Goal: Register for event/course: Subscribe to service/newsletter

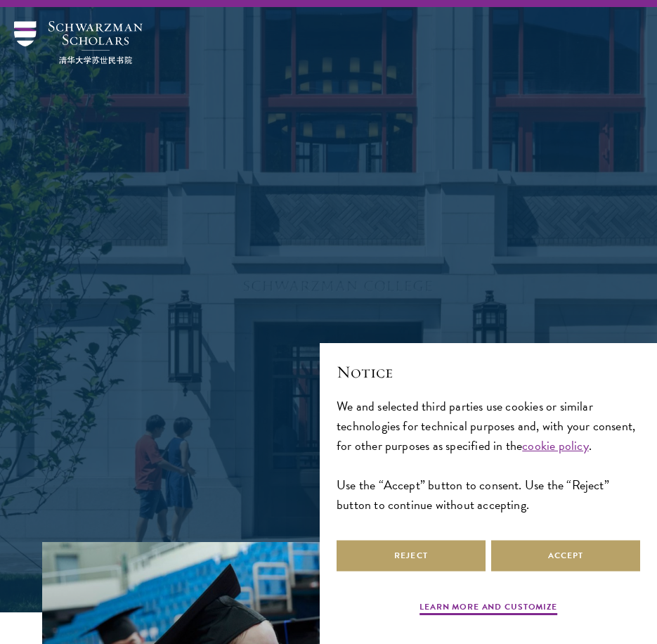
scroll to position [281, 0]
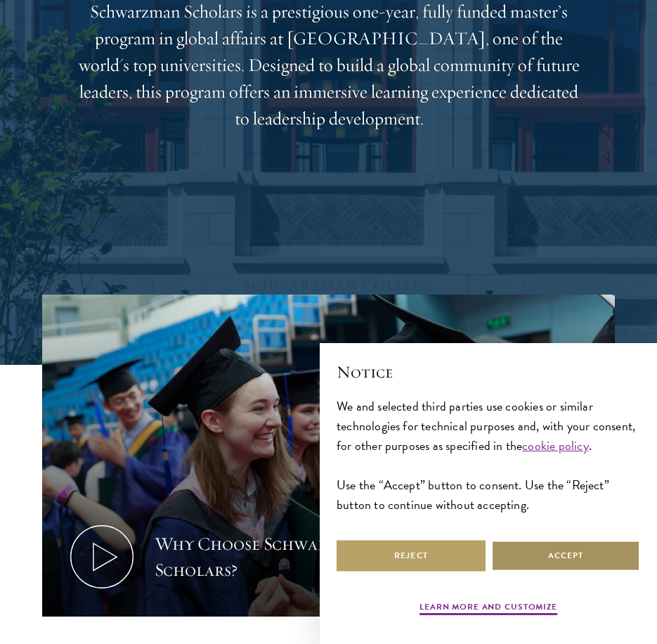
click at [547, 555] on button "Accept" at bounding box center [565, 556] width 149 height 32
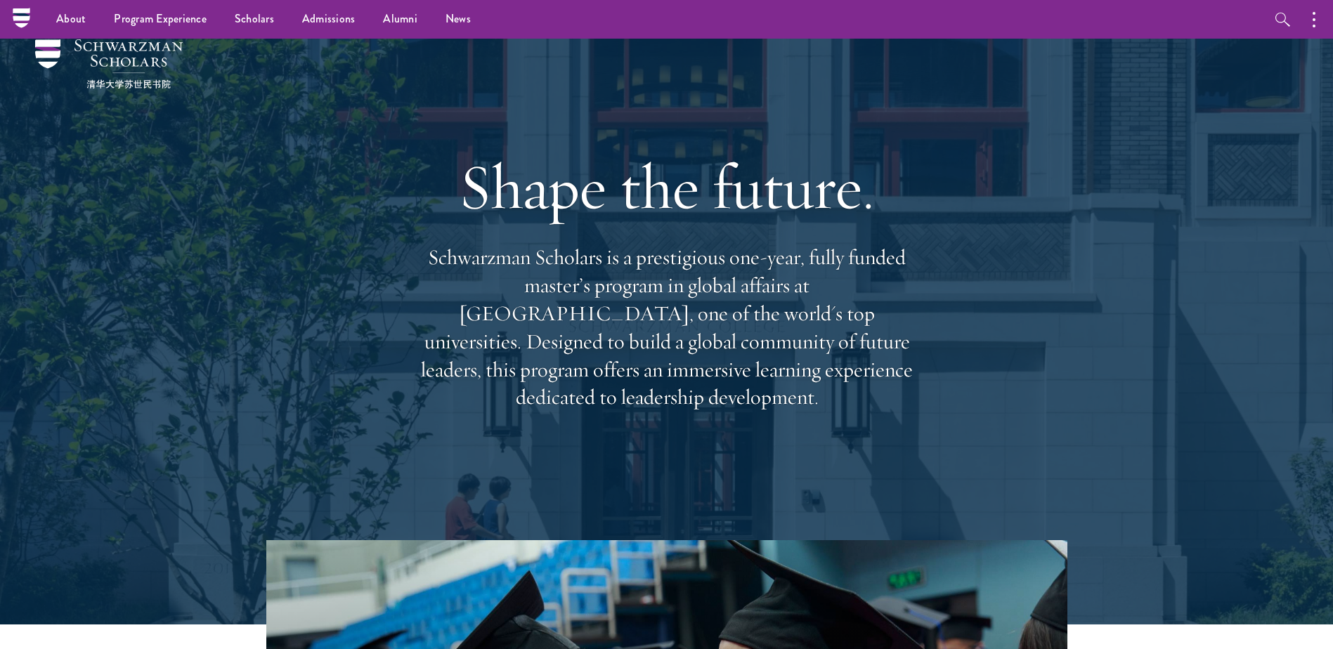
scroll to position [0, 0]
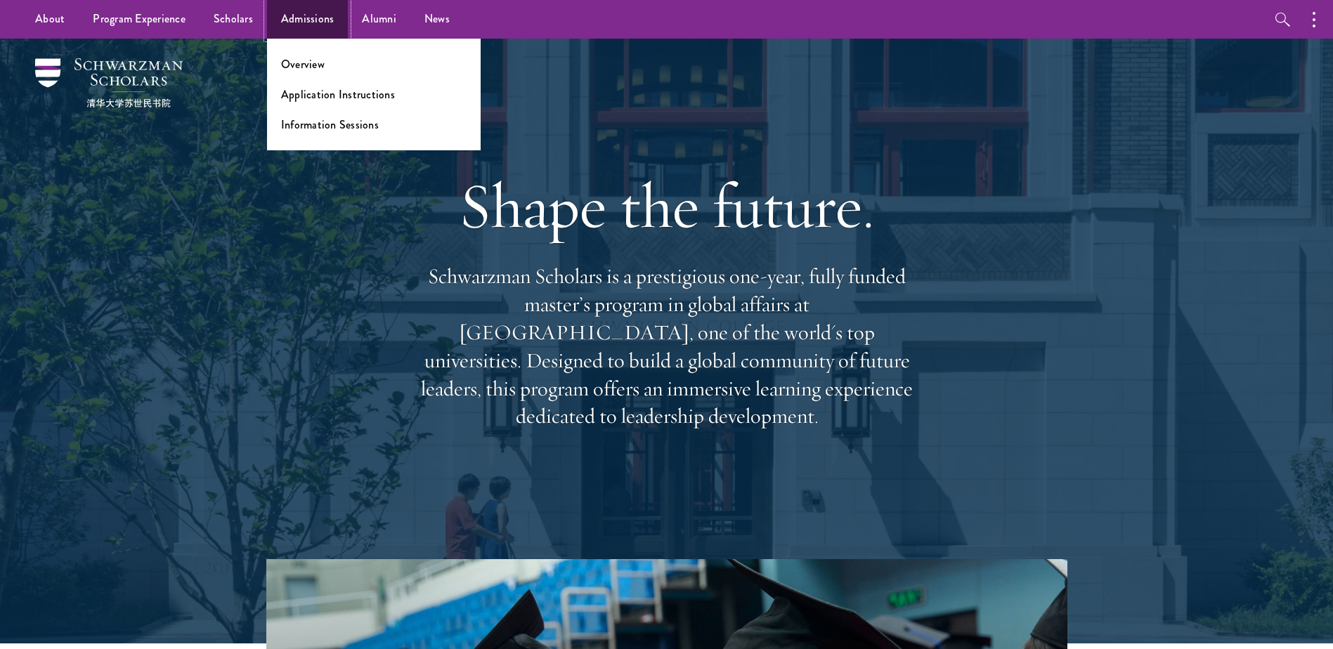
click at [302, 16] on link "Admissions" at bounding box center [307, 19] width 81 height 39
click at [322, 93] on link "Application Instructions" at bounding box center [338, 94] width 114 height 16
click at [356, 95] on link "Application Instructions" at bounding box center [338, 94] width 114 height 16
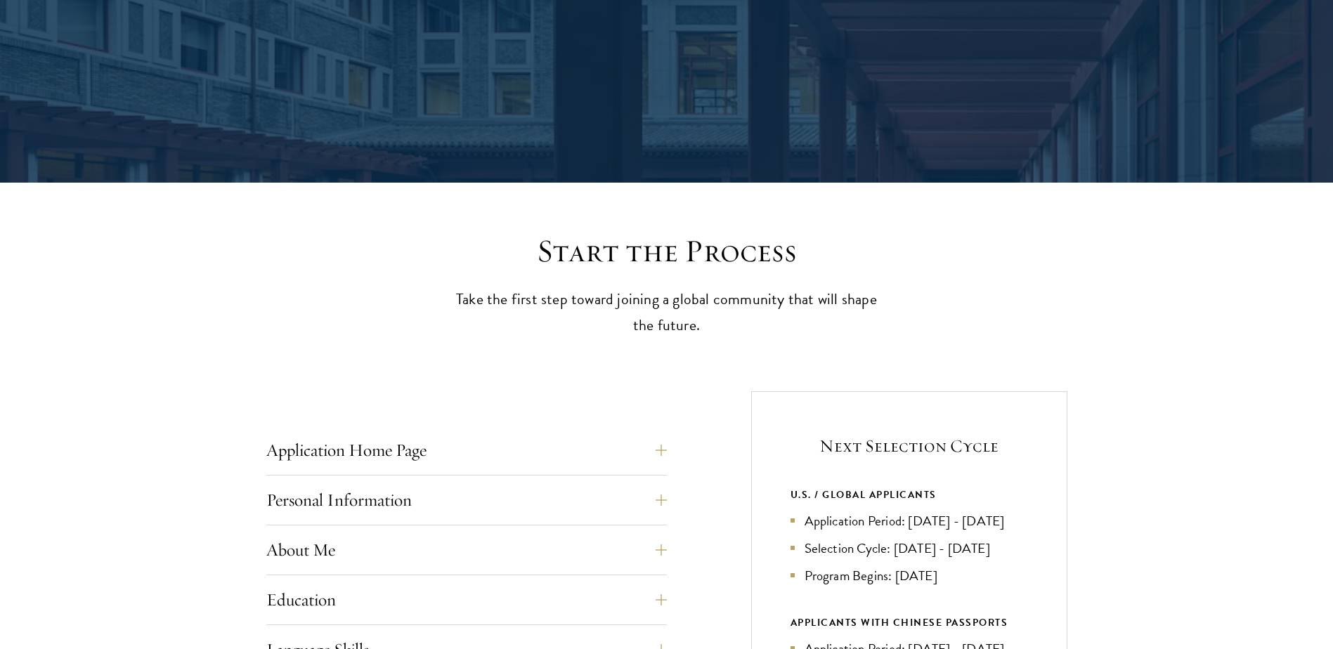
scroll to position [281, 0]
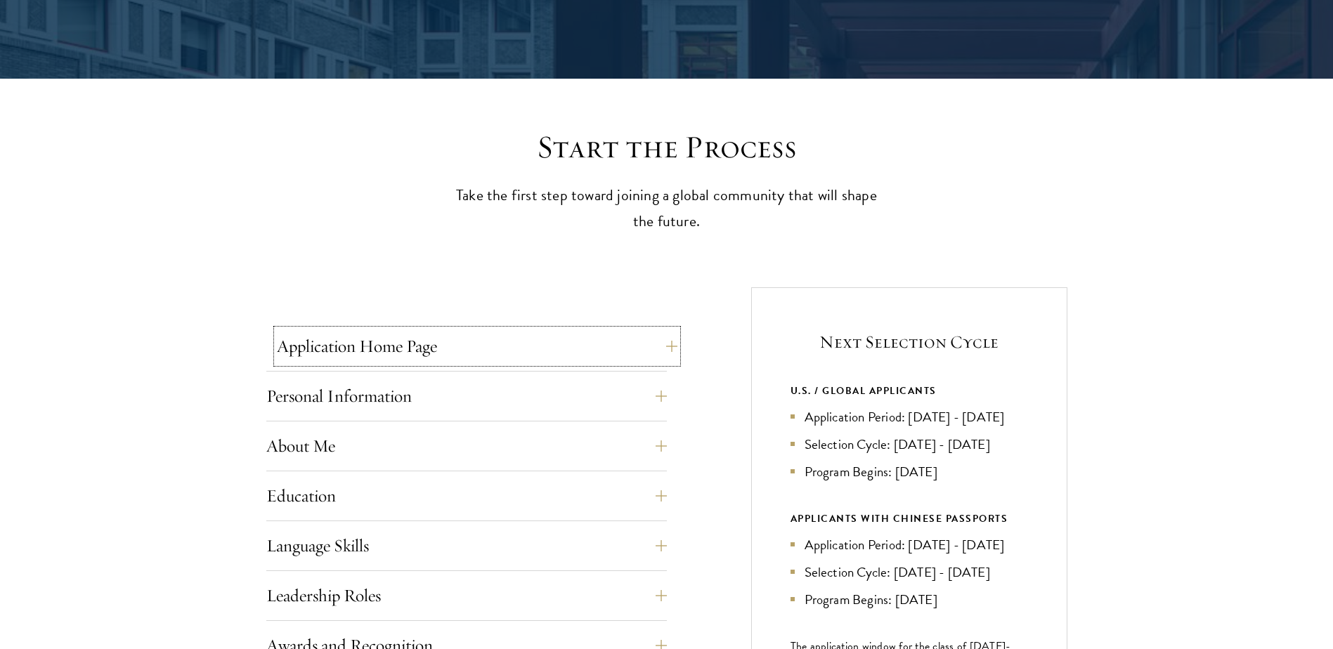
click at [660, 345] on button "Application Home Page" at bounding box center [477, 346] width 400 height 34
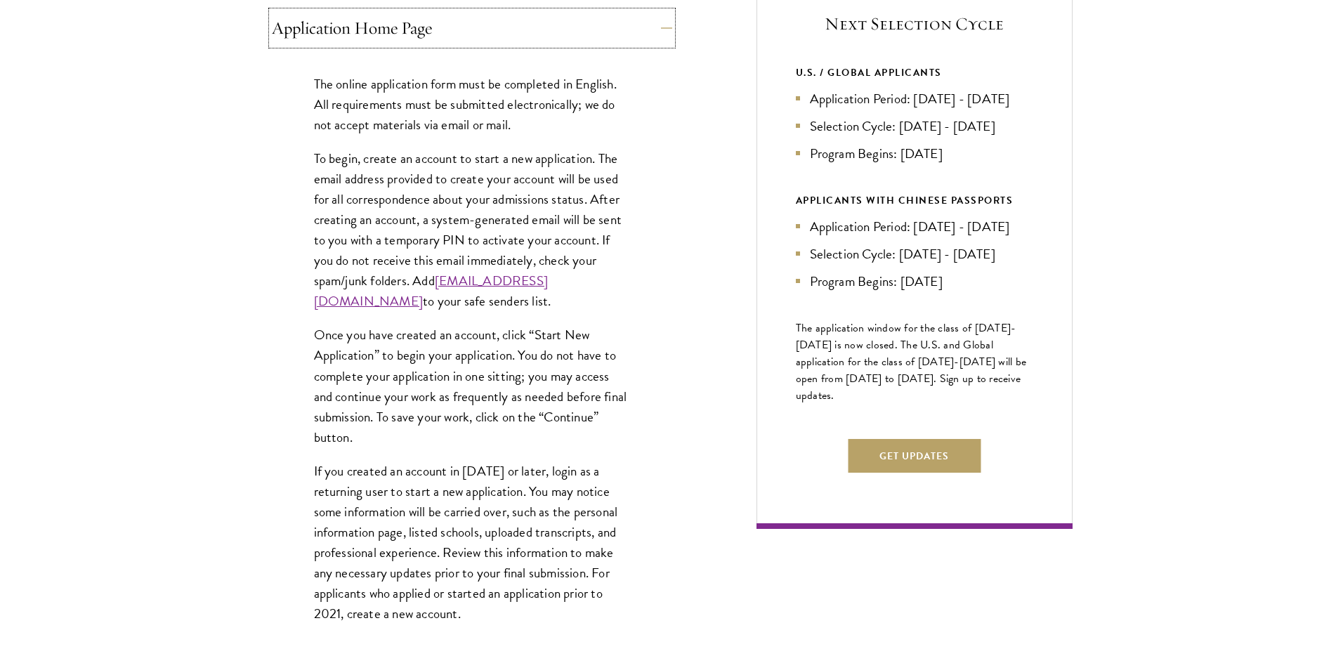
scroll to position [632, 0]
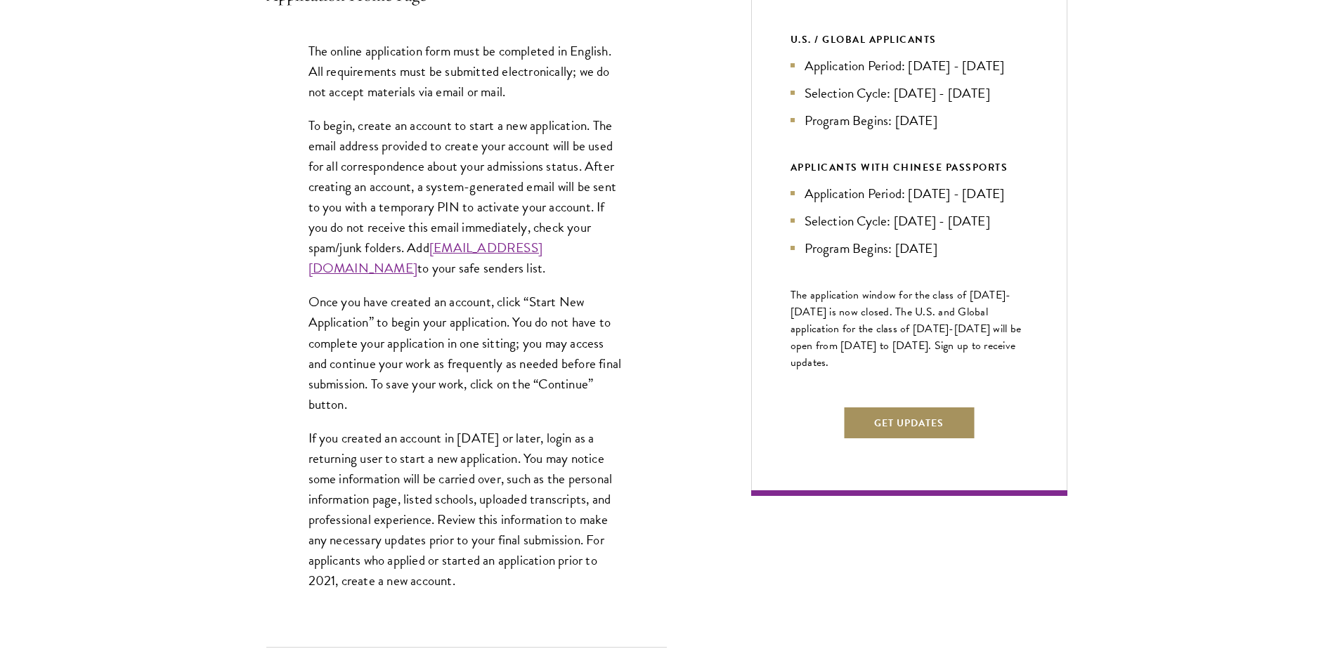
click at [923, 440] on button "Get Updates" at bounding box center [908, 423] width 133 height 34
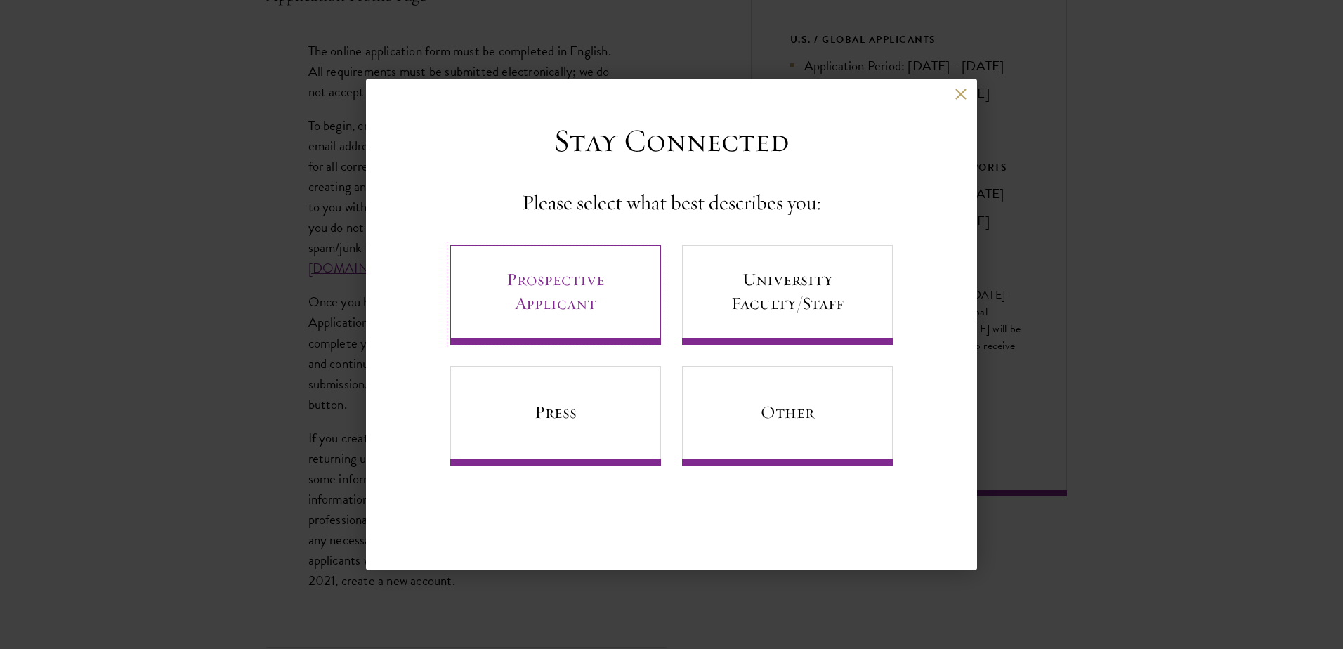
click at [621, 300] on link "Prospective Applicant" at bounding box center [555, 295] width 211 height 100
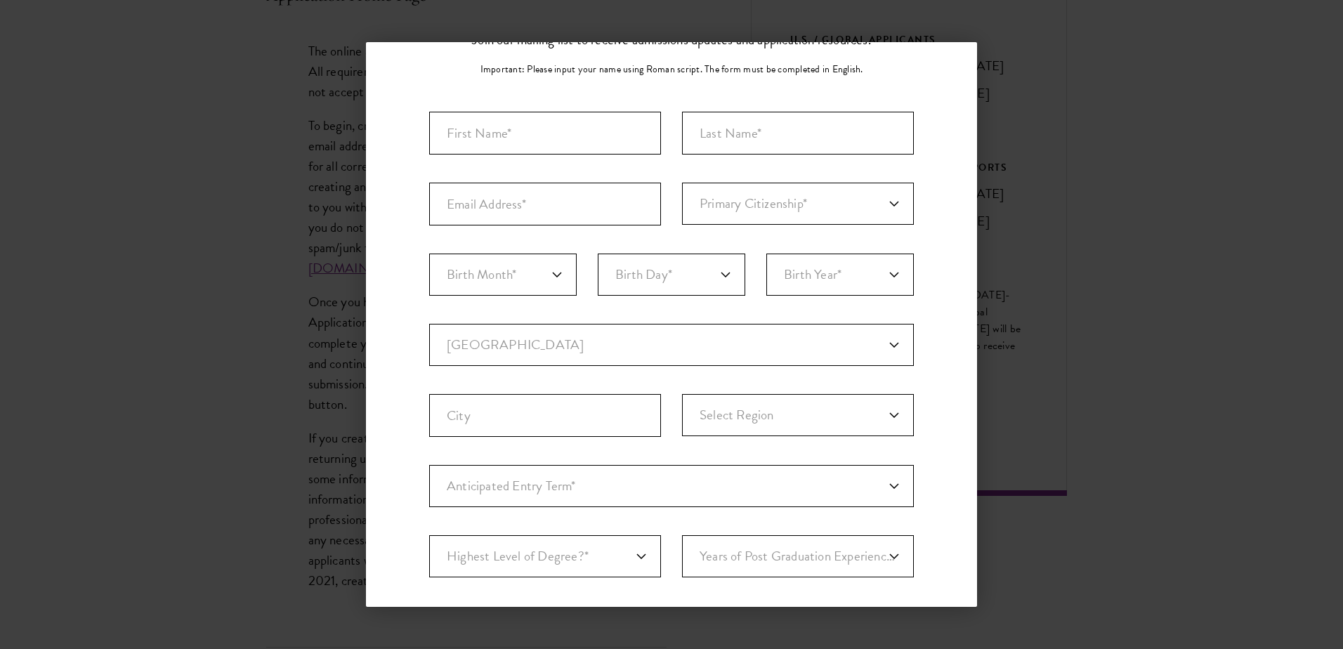
scroll to position [96, 0]
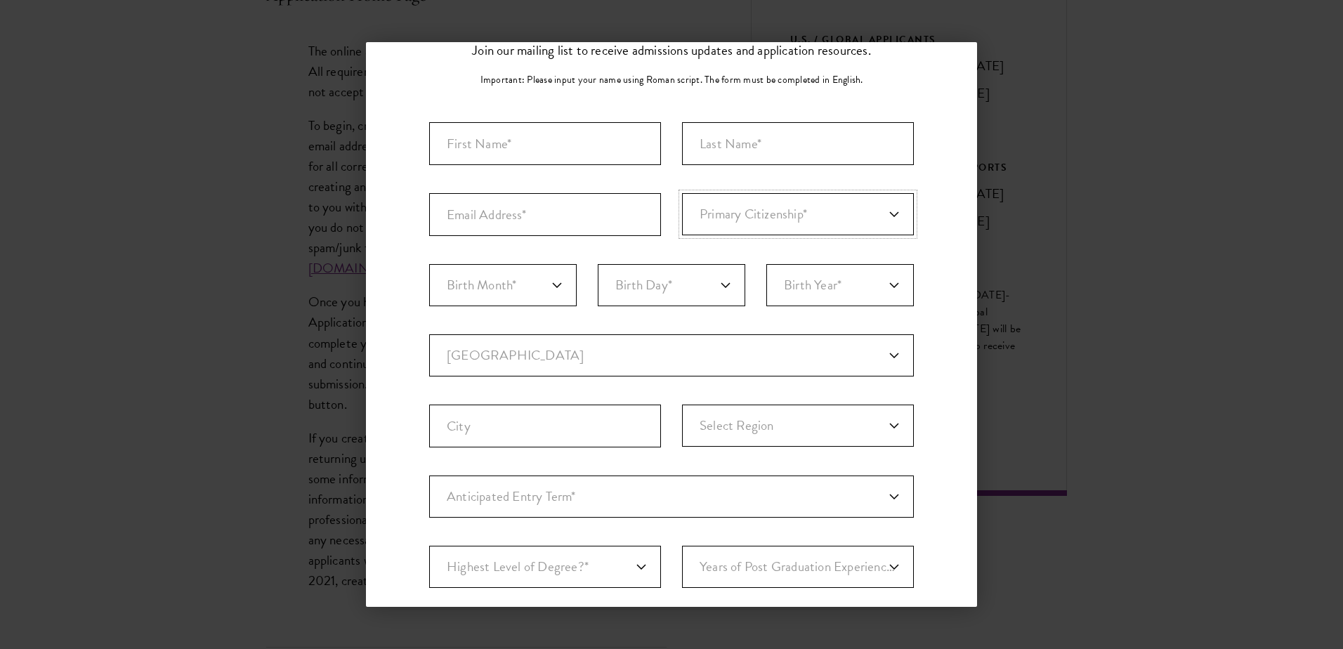
click at [766, 221] on select "Primary Citizenship* [GEOGRAPHIC_DATA] [DEMOGRAPHIC_DATA] [DEMOGRAPHIC_DATA] [D…" at bounding box center [798, 214] width 232 height 42
select select "TH"
click at [682, 193] on select "Primary Citizenship* [GEOGRAPHIC_DATA] [DEMOGRAPHIC_DATA] [DEMOGRAPHIC_DATA] [D…" at bounding box center [798, 214] width 232 height 42
click at [553, 119] on div "Stay Connected Join our mailing list to receive admissions updates and applicat…" at bounding box center [671, 387] width 485 height 797
drag, startPoint x: 561, startPoint y: 138, endPoint x: 563, endPoint y: 145, distance: 7.6
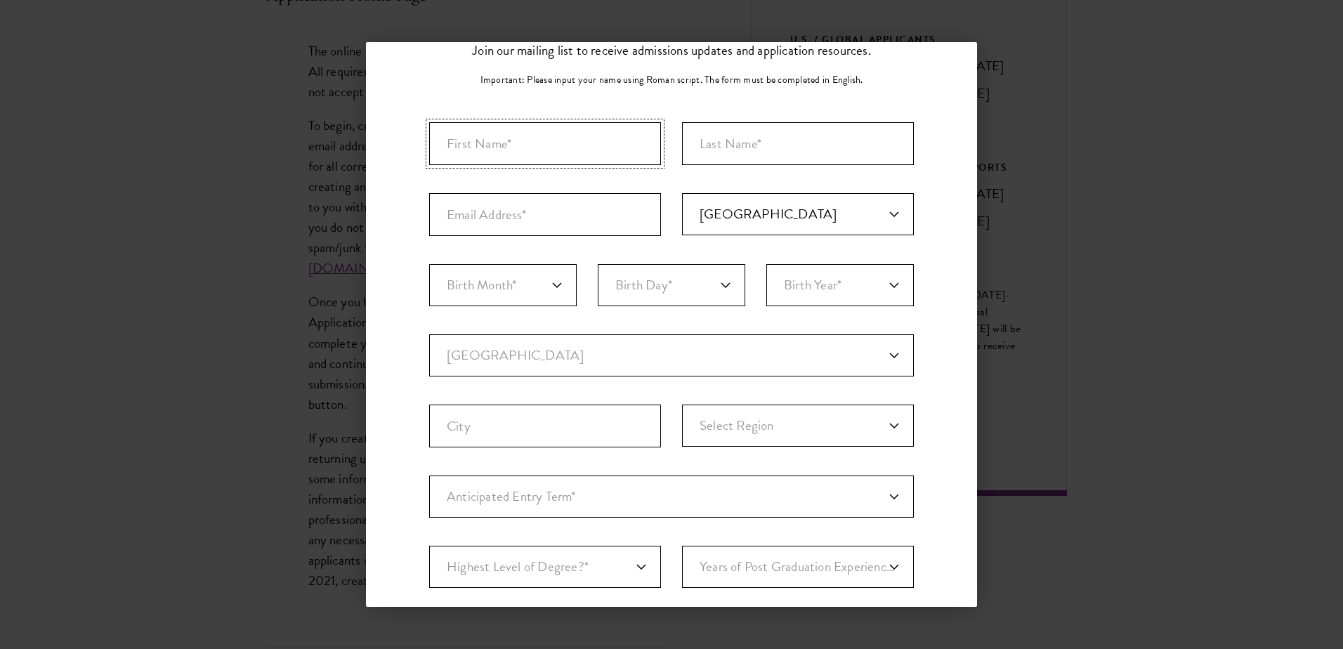
click at [561, 138] on input "First Name*" at bounding box center [545, 143] width 232 height 43
type input "Varat"
type input "Buttirachai"
type input "[EMAIL_ADDRESS][DOMAIN_NAME]"
select select "05"
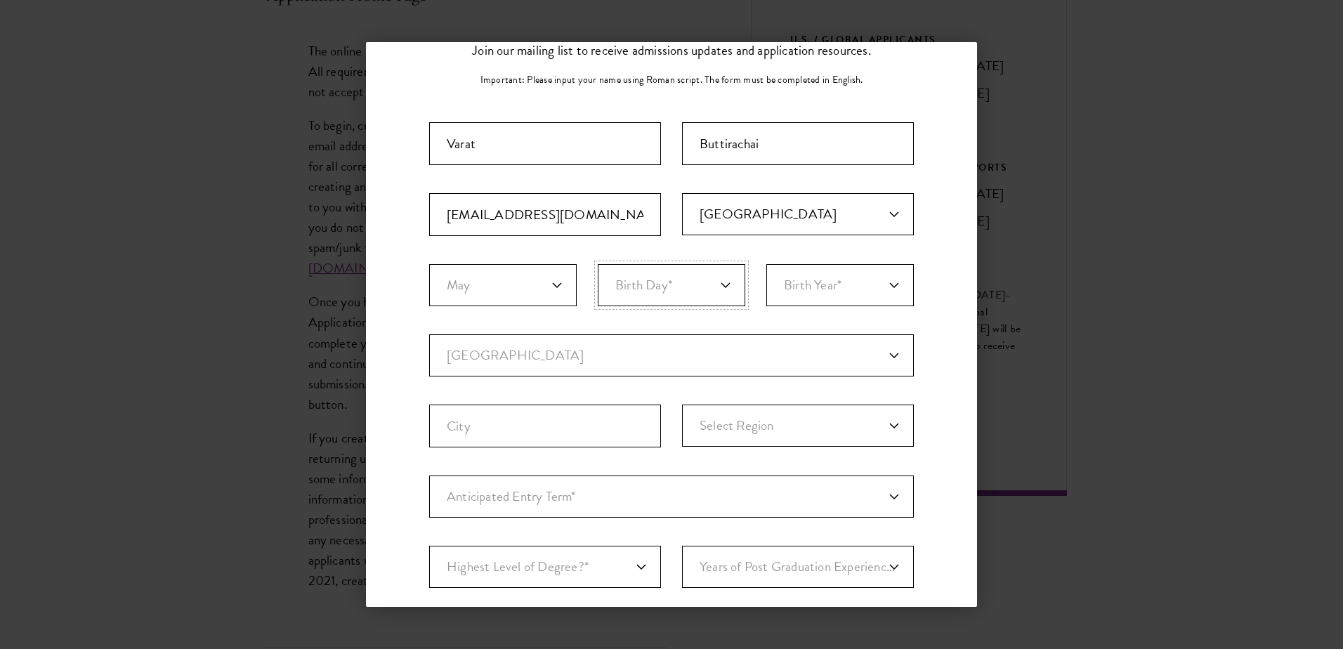
select select "29"
select select "1999"
select select "TH"
type input "[PERSON_NAME]"
click at [584, 346] on select "Current Country [GEOGRAPHIC_DATA] [GEOGRAPHIC_DATA] [GEOGRAPHIC_DATA] [GEOGRAPH…" at bounding box center [671, 355] width 485 height 42
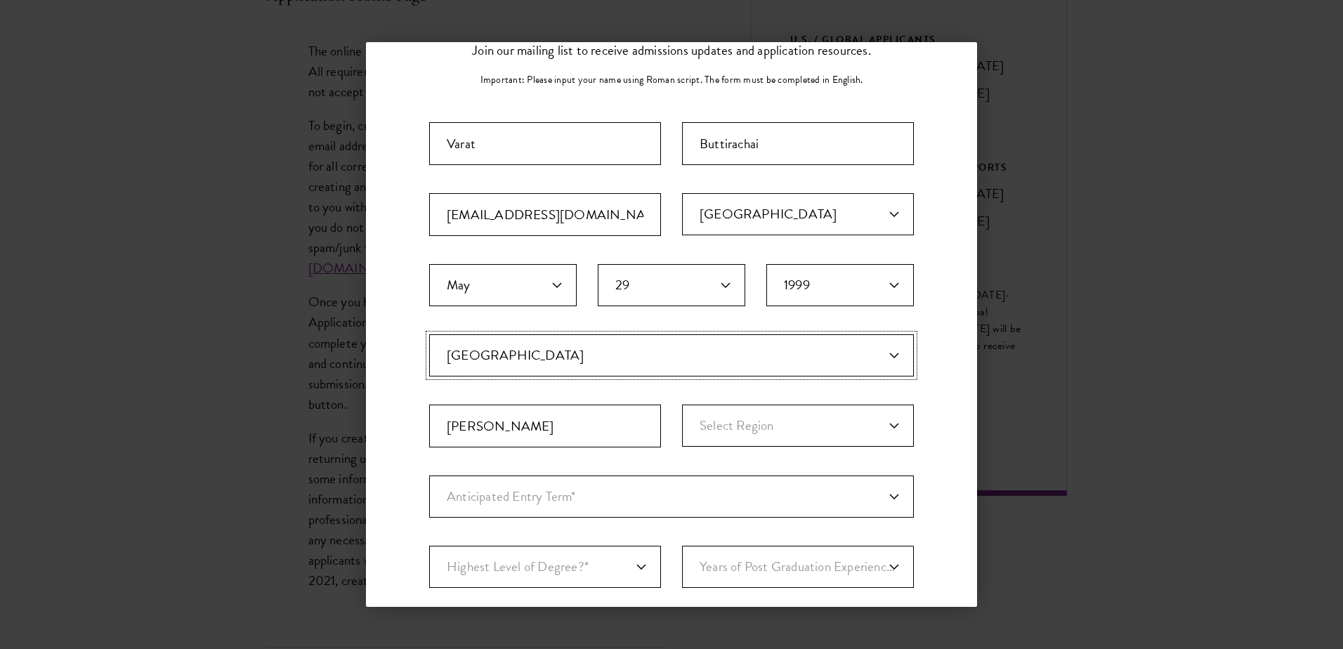
click at [429, 334] on select "Current Country [GEOGRAPHIC_DATA] [GEOGRAPHIC_DATA] [GEOGRAPHIC_DATA] [GEOGRAPH…" at bounding box center [671, 355] width 485 height 42
drag, startPoint x: 621, startPoint y: 351, endPoint x: 507, endPoint y: 364, distance: 114.5
click at [457, 352] on select "Current Country [GEOGRAPHIC_DATA] [GEOGRAPHIC_DATA] [GEOGRAPHIC_DATA] [GEOGRAPH…" at bounding box center [671, 355] width 485 height 42
click at [553, 369] on select "Current Country [GEOGRAPHIC_DATA] [GEOGRAPHIC_DATA] [GEOGRAPHIC_DATA] [GEOGRAPH…" at bounding box center [671, 355] width 485 height 42
click at [601, 356] on select "Current Country [GEOGRAPHIC_DATA] [GEOGRAPHIC_DATA] [GEOGRAPHIC_DATA] [GEOGRAPH…" at bounding box center [671, 355] width 485 height 42
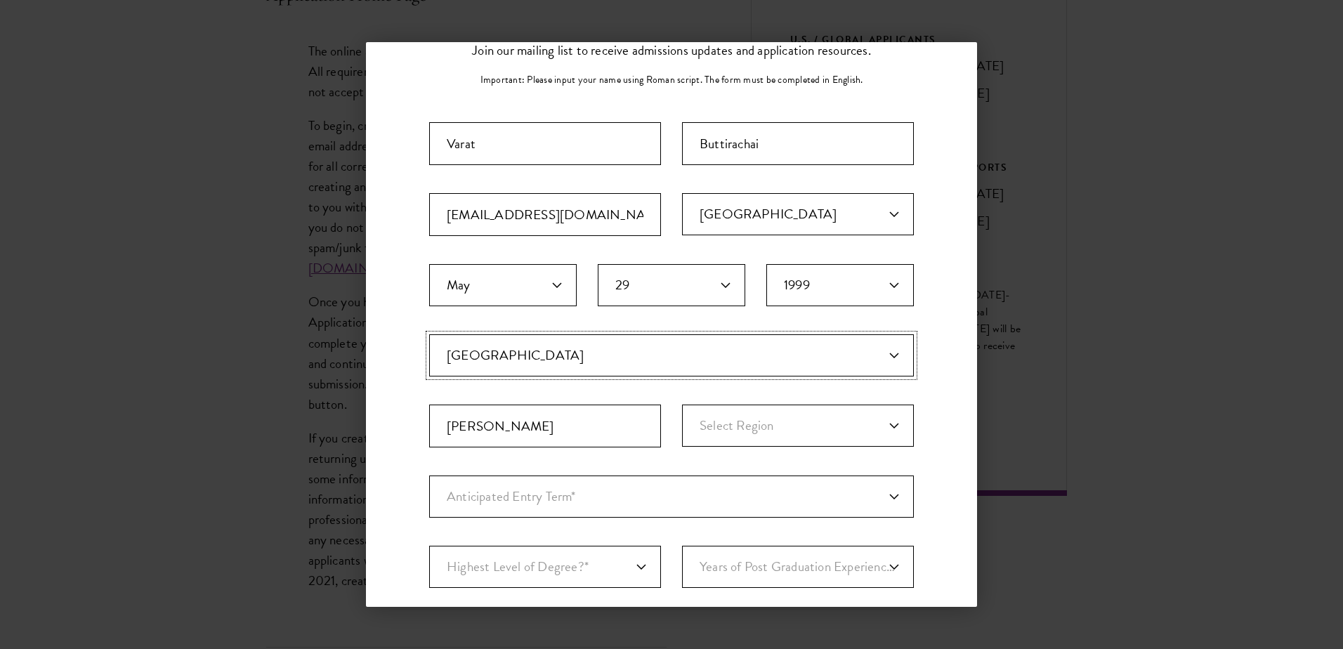
drag, startPoint x: 601, startPoint y: 356, endPoint x: 587, endPoint y: 371, distance: 20.4
click at [601, 356] on select "Current Country [GEOGRAPHIC_DATA] [GEOGRAPHIC_DATA] [GEOGRAPHIC_DATA] [GEOGRAPH…" at bounding box center [671, 355] width 485 height 42
click at [726, 425] on select "Select Region [GEOGRAPHIC_DATA] [GEOGRAPHIC_DATA] [GEOGRAPHIC_DATA] [GEOGRAPHIC…" at bounding box center [798, 426] width 232 height 42
select select "[GEOGRAPHIC_DATA]"
click at [682, 405] on select "Select Region [GEOGRAPHIC_DATA] [GEOGRAPHIC_DATA] [GEOGRAPHIC_DATA] [GEOGRAPHIC…" at bounding box center [798, 426] width 232 height 42
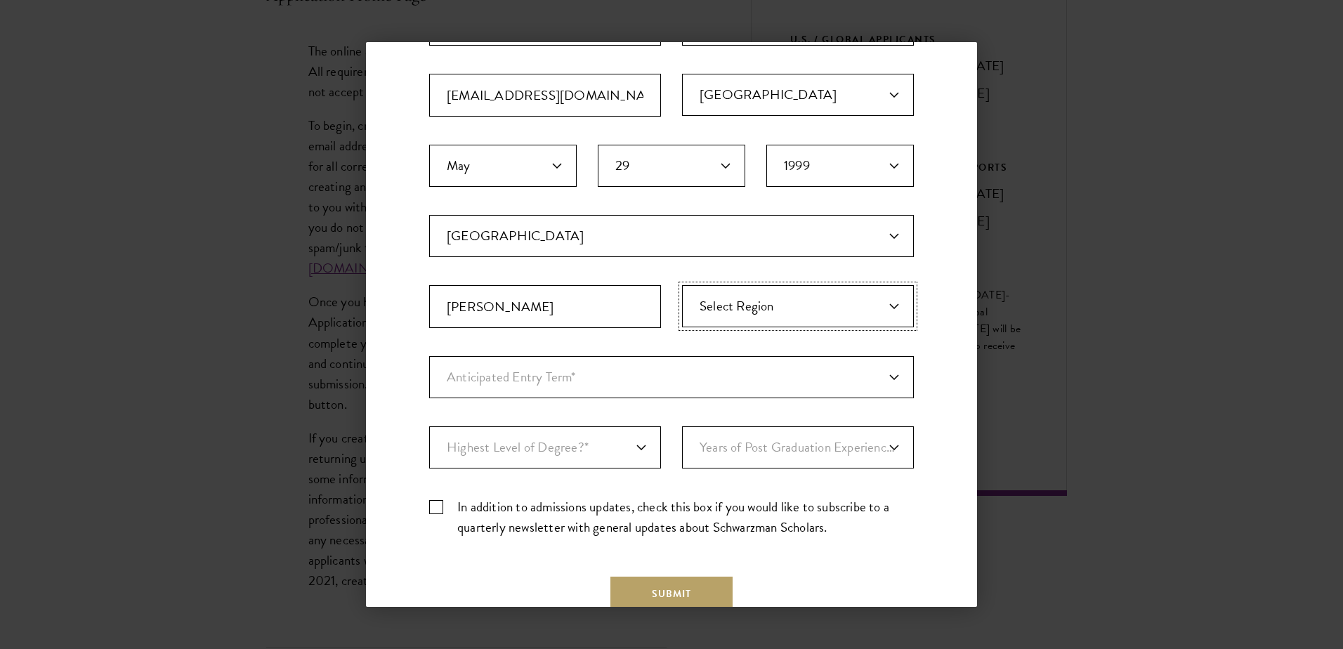
scroll to position [236, 0]
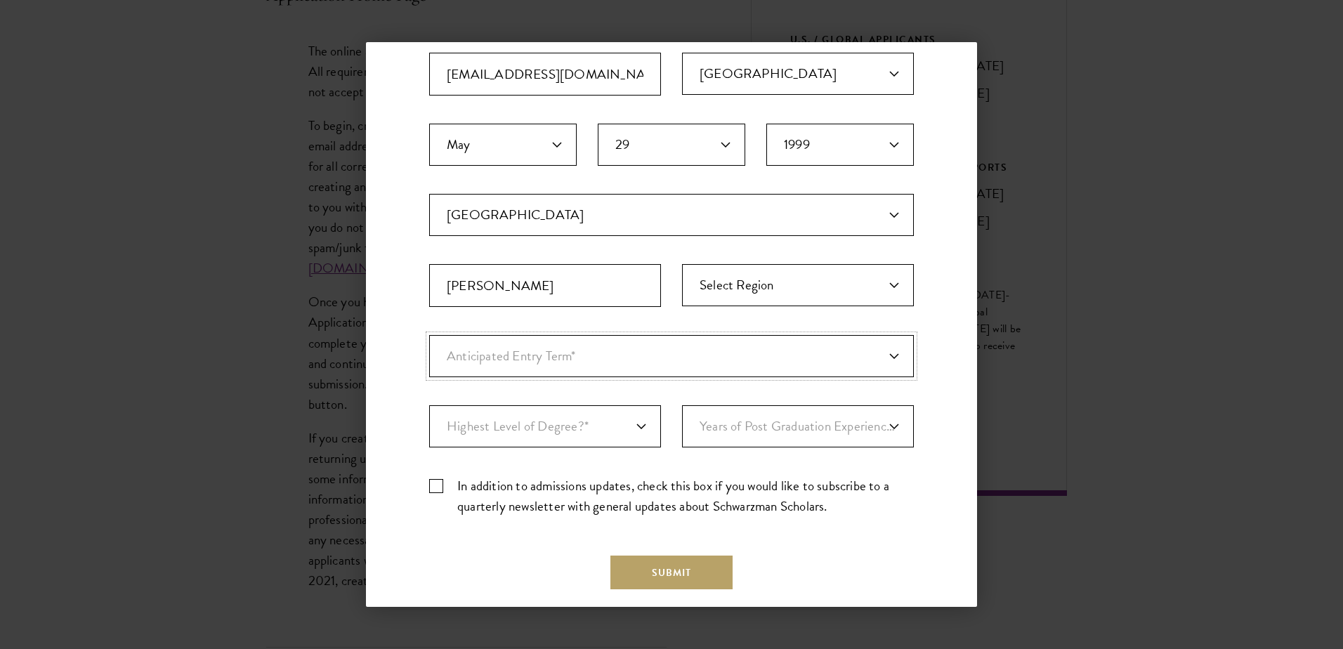
click at [621, 355] on select "Anticipated Entry Term* [DATE] (Application opens [DATE]) Just Exploring" at bounding box center [671, 356] width 485 height 42
select select "a6790467-ebe7-4045-a56a-66c1cae98076"
click at [429, 335] on select "Anticipated Entry Term* [DATE] (Application opens [DATE]) Just Exploring" at bounding box center [671, 356] width 485 height 42
click at [707, 429] on select "Years of Post Graduation Experience?* 1 2 3 4 5 6 7 8 9 10" at bounding box center [798, 426] width 232 height 42
select select "2"
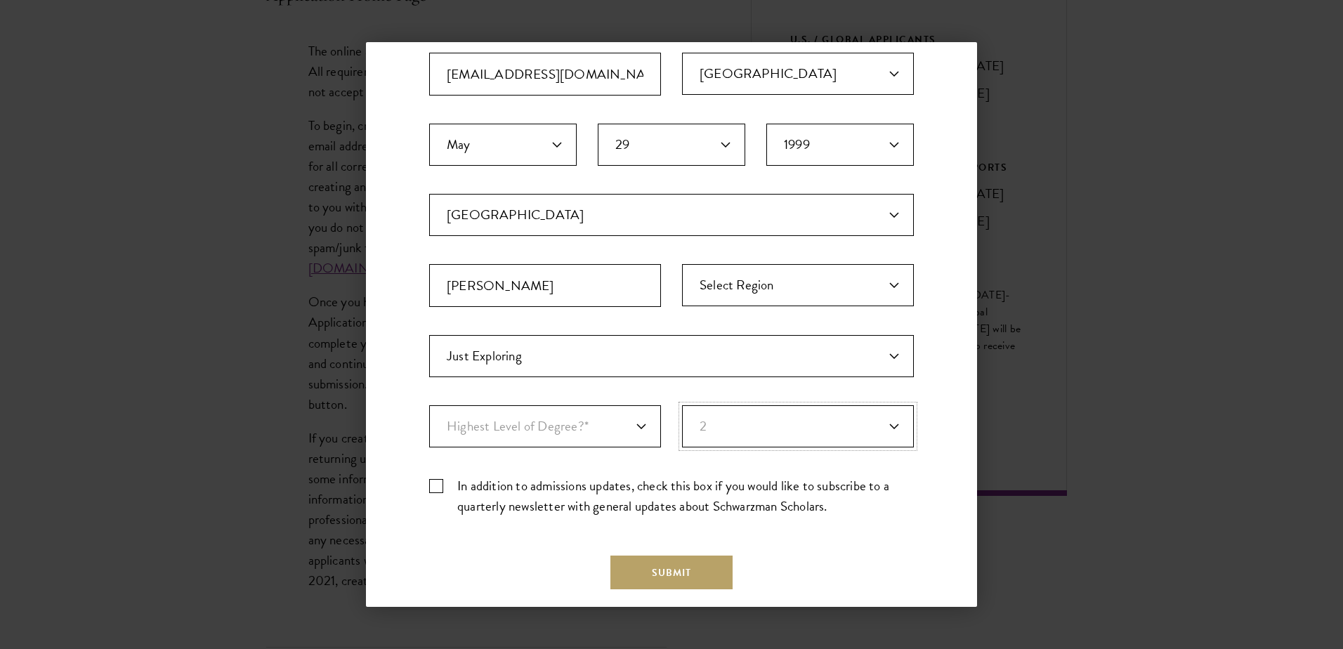
click at [682, 405] on select "Years of Post Graduation Experience?* 1 2 3 4 5 6 7 8 9 10" at bounding box center [798, 426] width 232 height 42
click at [599, 422] on select "Highest Level of Degree?* PHD Bachelor's Master's Current Undergraduate Student" at bounding box center [545, 426] width 232 height 42
select select "baef124f-e103-44b1-8ca6-5d0669438e44"
click at [429, 405] on select "Highest Level of Degree?* PHD Bachelor's Master's Current Undergraduate Student" at bounding box center [545, 426] width 232 height 42
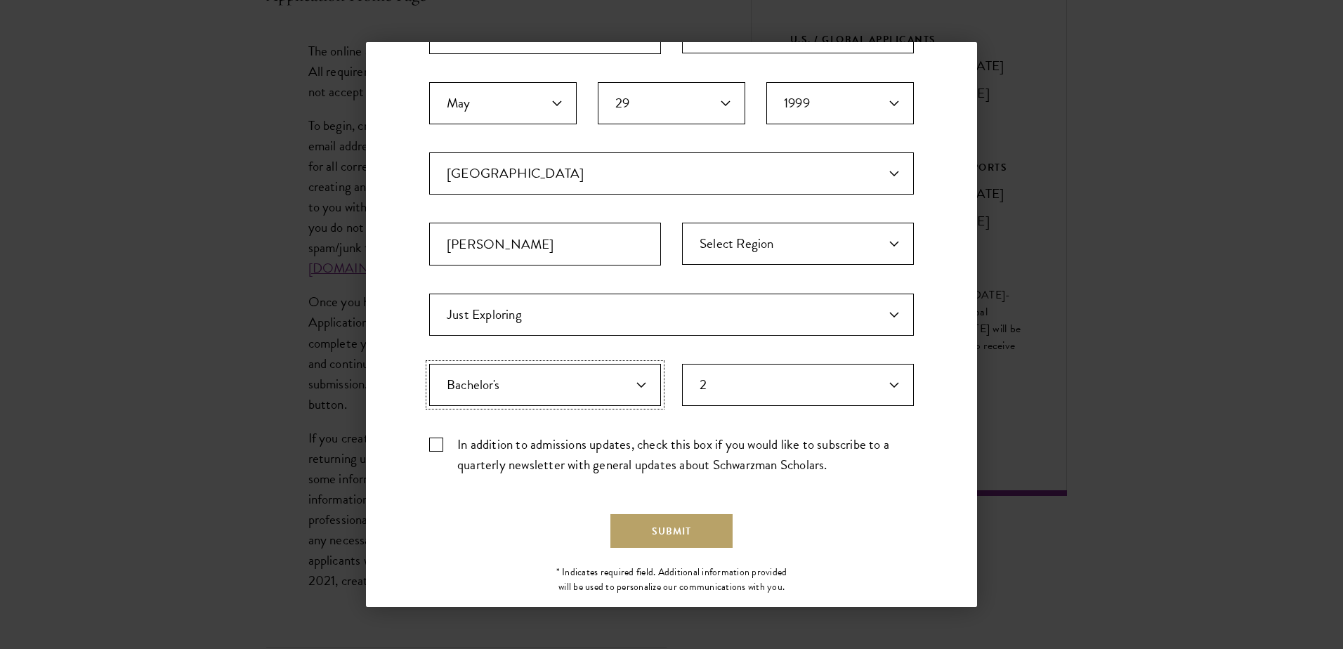
scroll to position [281, 0]
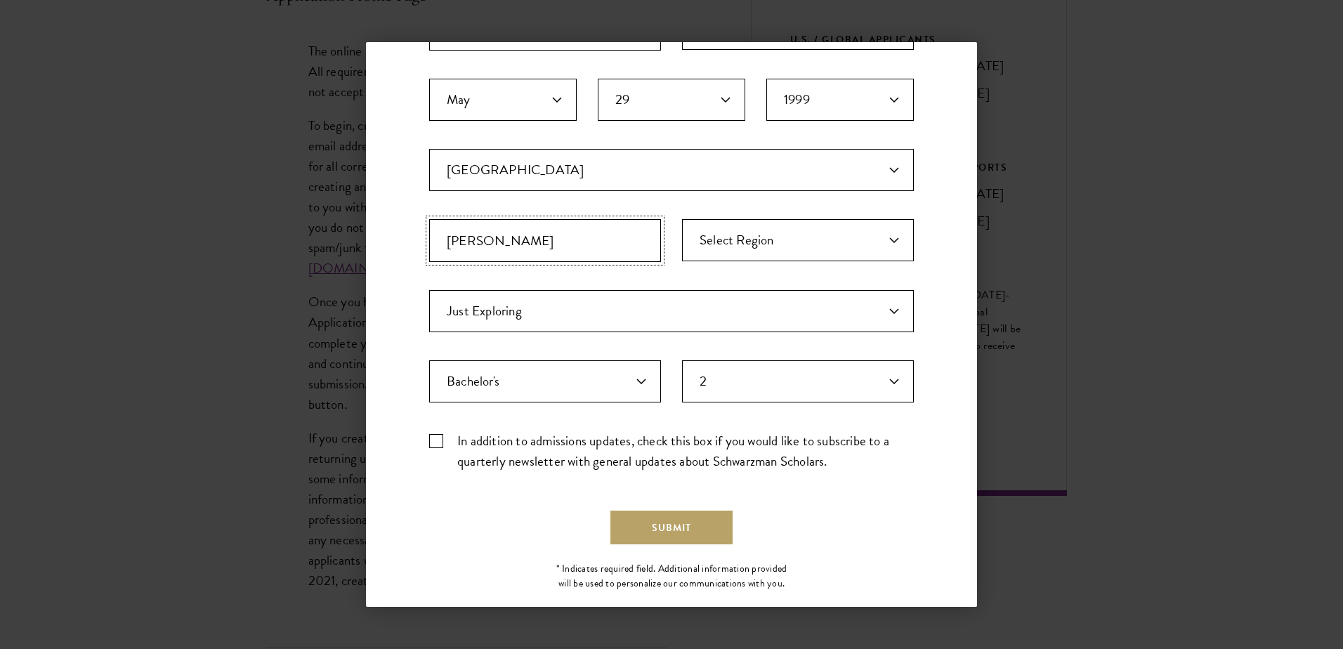
click at [615, 247] on input "[PERSON_NAME]" at bounding box center [545, 240] width 232 height 43
drag, startPoint x: 591, startPoint y: 248, endPoint x: 435, endPoint y: 242, distance: 156.1
click at [440, 242] on input "[PERSON_NAME]" at bounding box center [545, 240] width 232 height 43
type input "[PERSON_NAME]"
click at [646, 523] on button "Submit" at bounding box center [672, 528] width 122 height 34
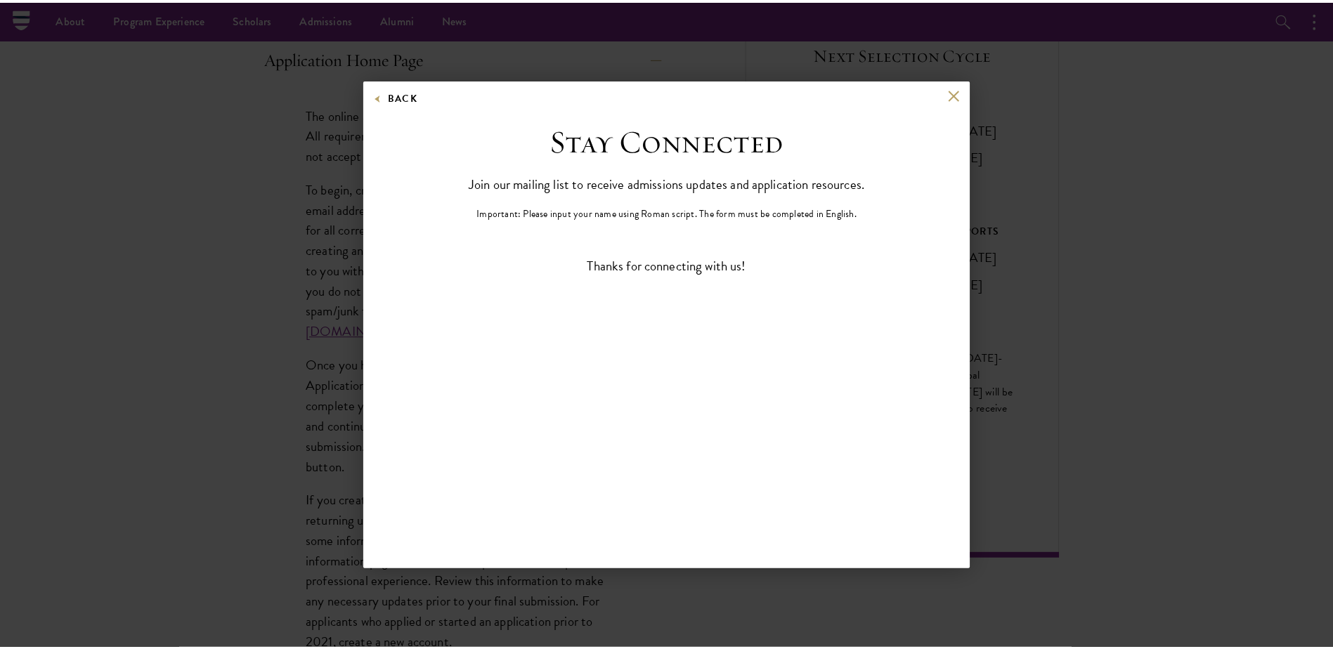
scroll to position [0, 0]
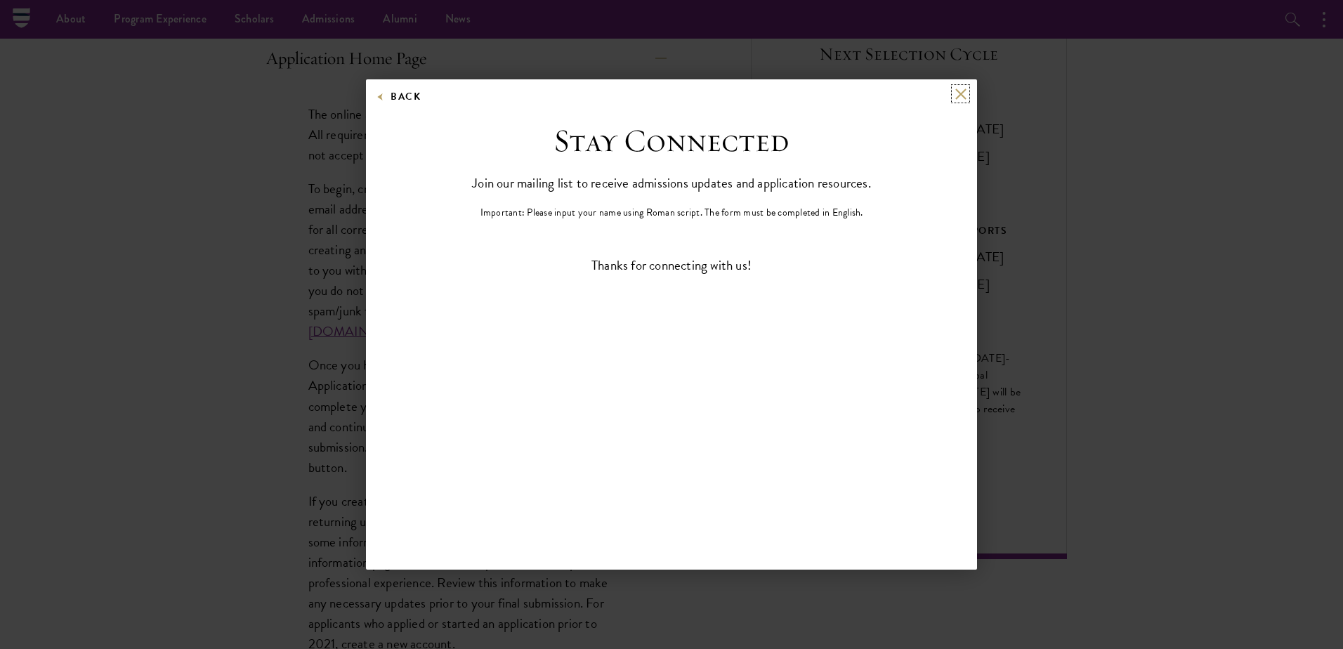
click at [964, 91] on button at bounding box center [961, 94] width 12 height 12
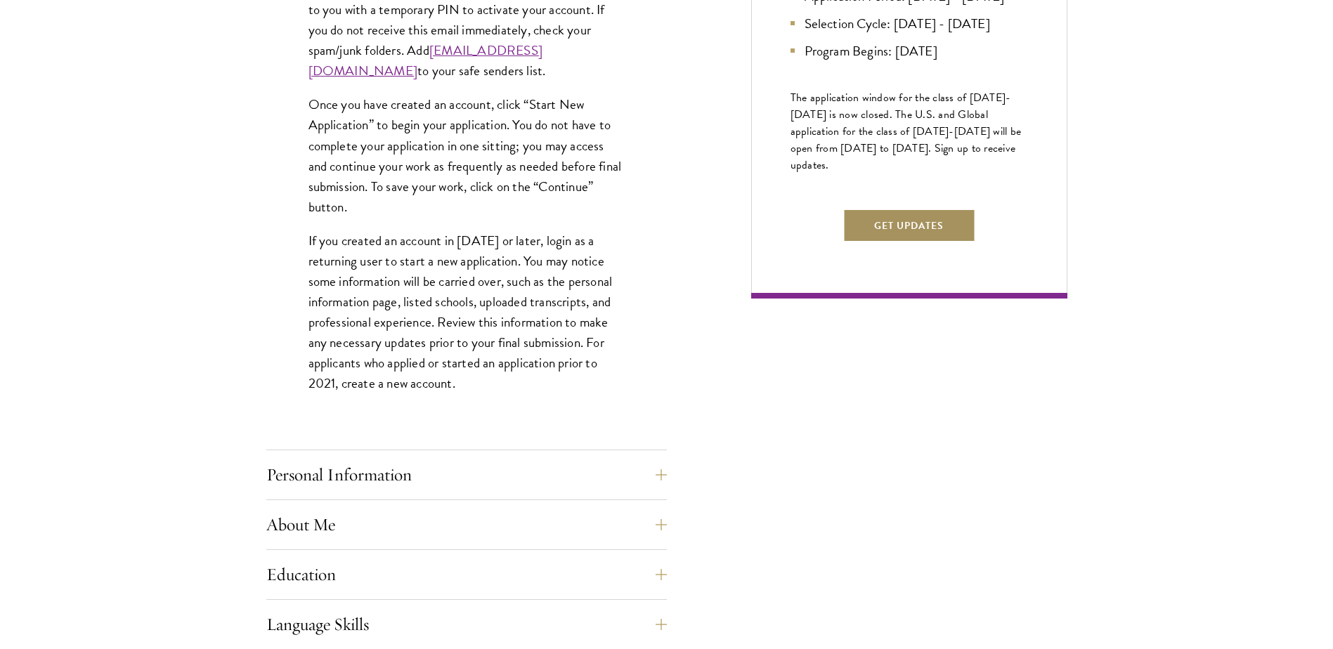
scroll to position [850, 0]
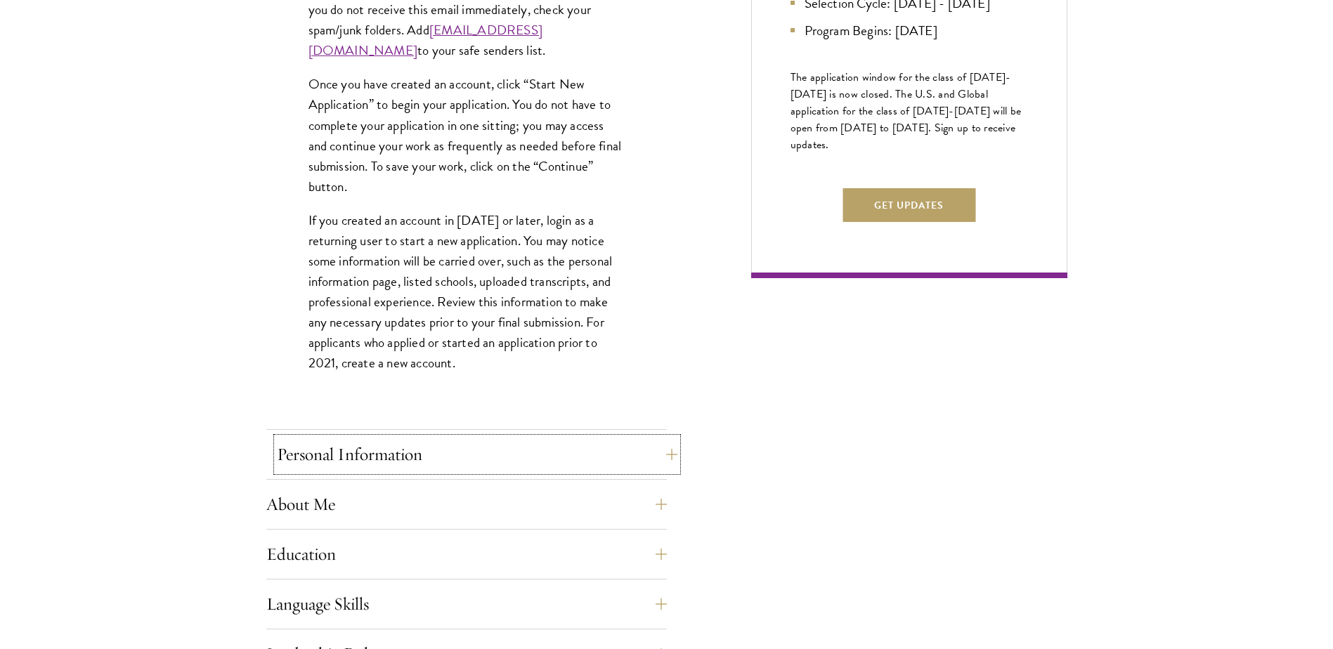
click at [554, 446] on button "Personal Information" at bounding box center [477, 455] width 400 height 34
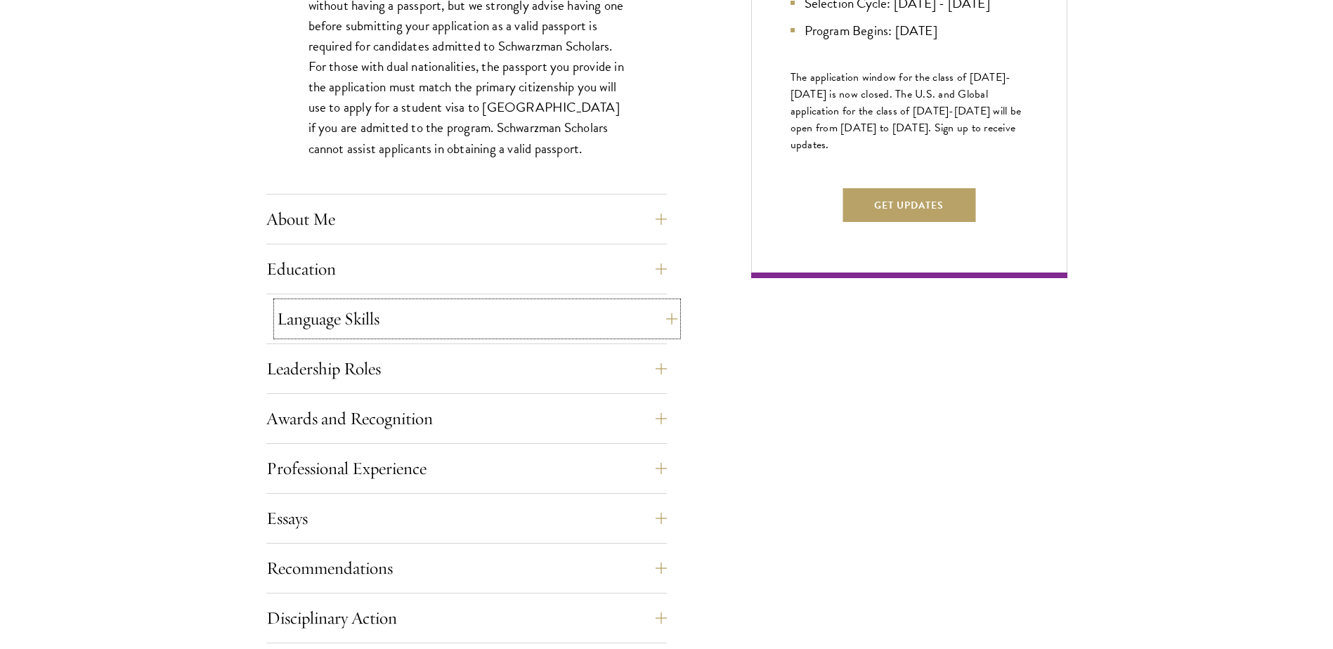
click at [522, 314] on button "Language Skills" at bounding box center [477, 319] width 400 height 34
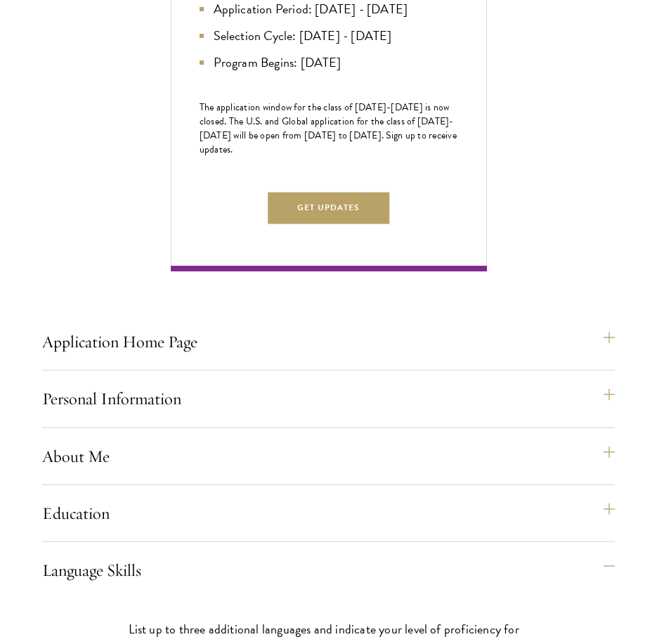
scroll to position [984, 0]
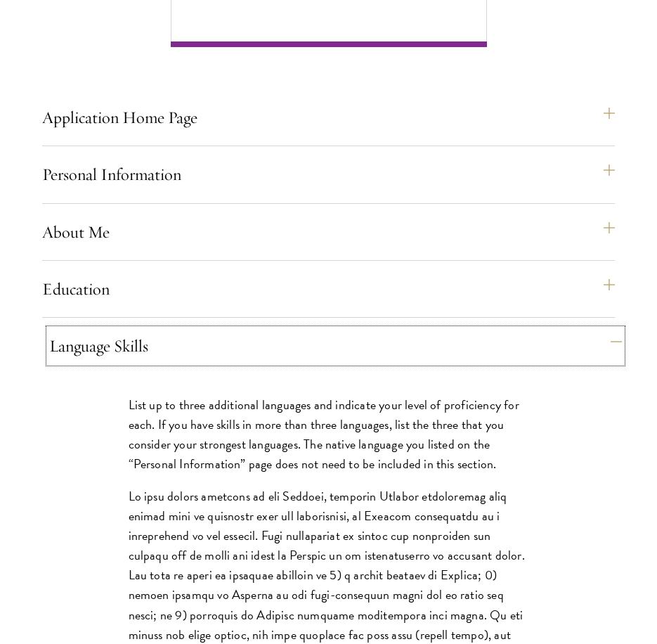
click at [195, 363] on button "Language Skills" at bounding box center [335, 346] width 573 height 34
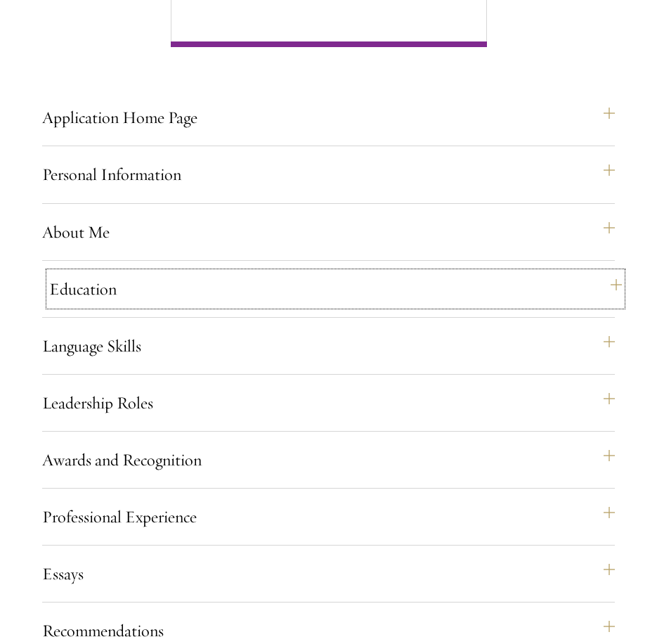
click at [199, 306] on button "Education" at bounding box center [335, 289] width 573 height 34
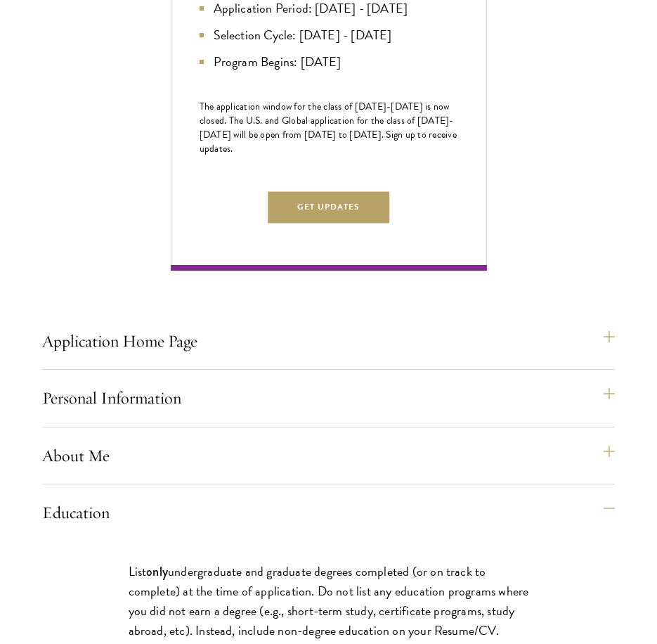
scroll to position [773, 0]
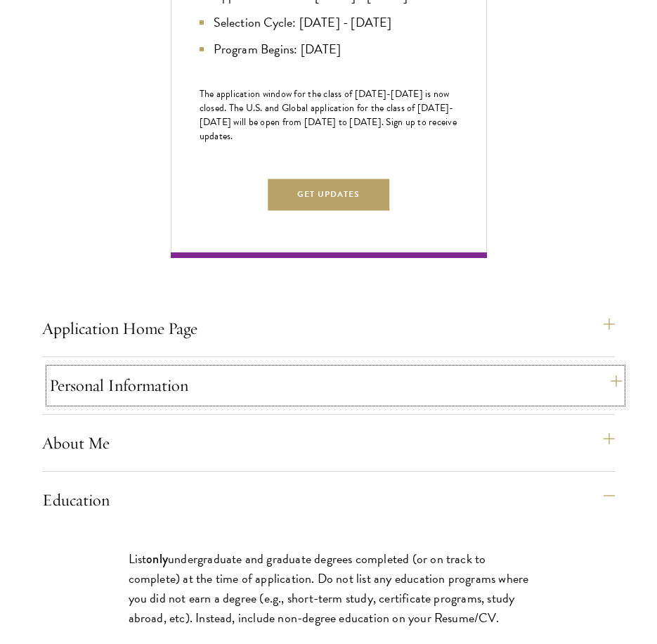
click at [364, 402] on button "Personal Information" at bounding box center [335, 385] width 573 height 34
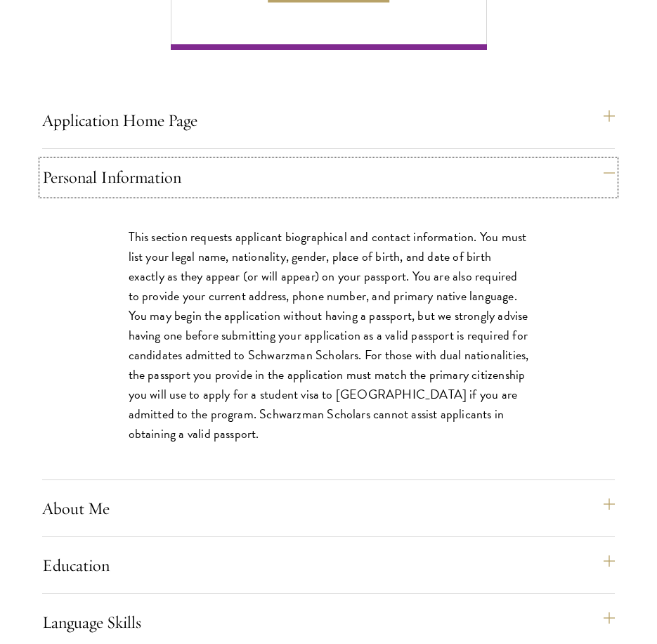
scroll to position [984, 0]
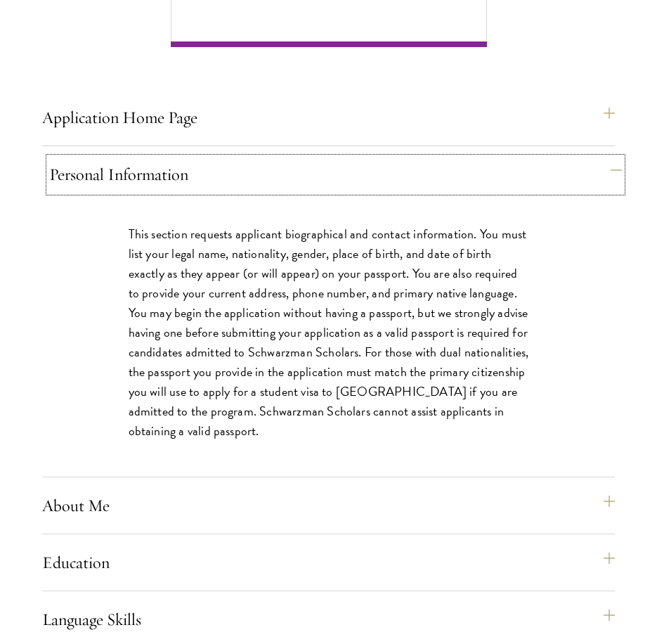
click at [296, 191] on button "Personal Information" at bounding box center [335, 174] width 573 height 34
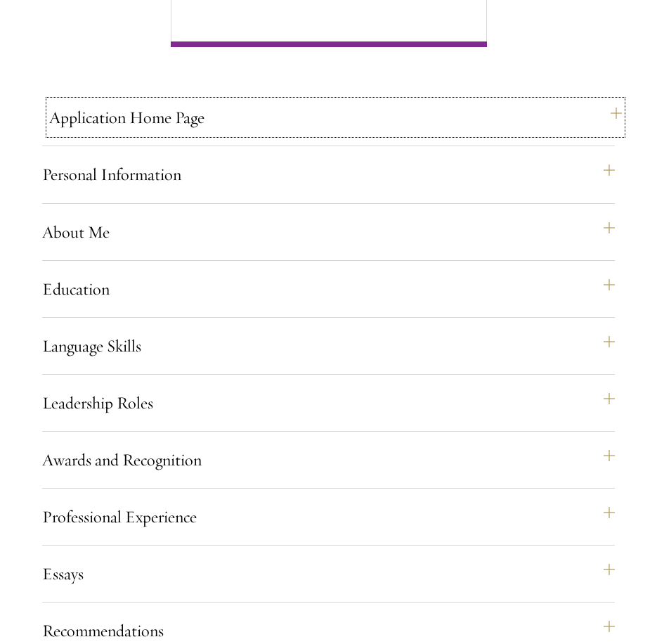
click at [300, 134] on button "Application Home Page" at bounding box center [335, 117] width 573 height 34
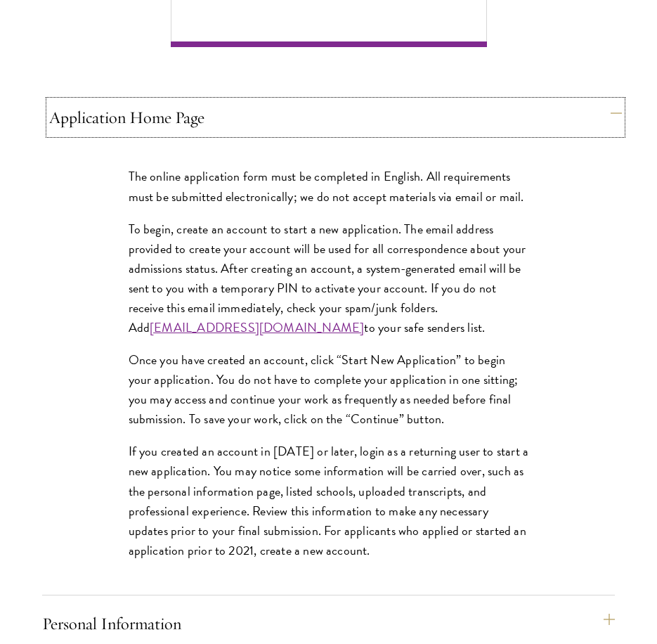
click at [304, 134] on button "Application Home Page" at bounding box center [335, 117] width 573 height 34
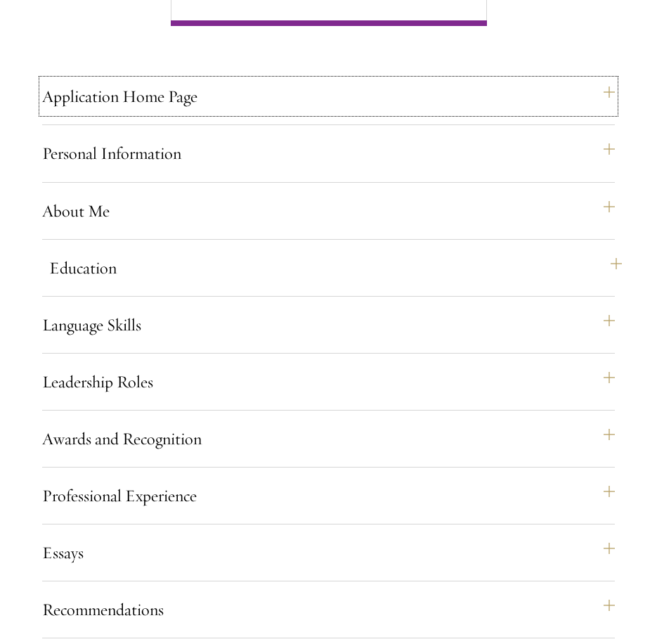
scroll to position [1054, 0]
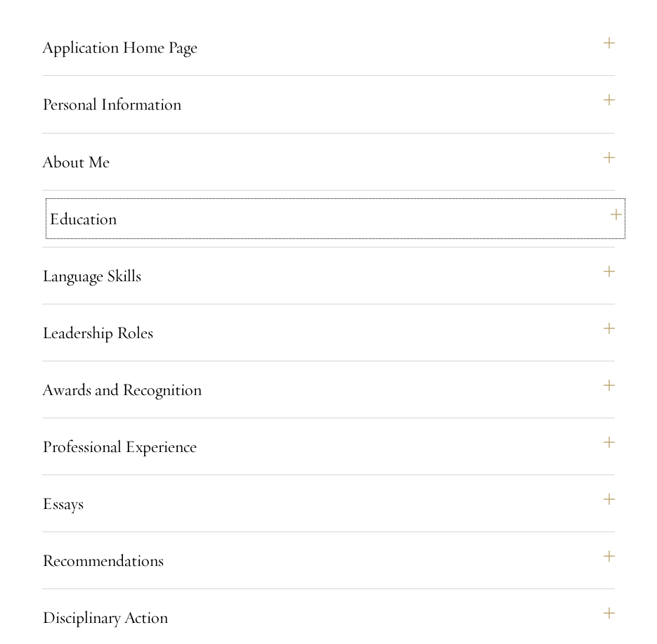
click at [201, 226] on button "Education" at bounding box center [335, 219] width 573 height 34
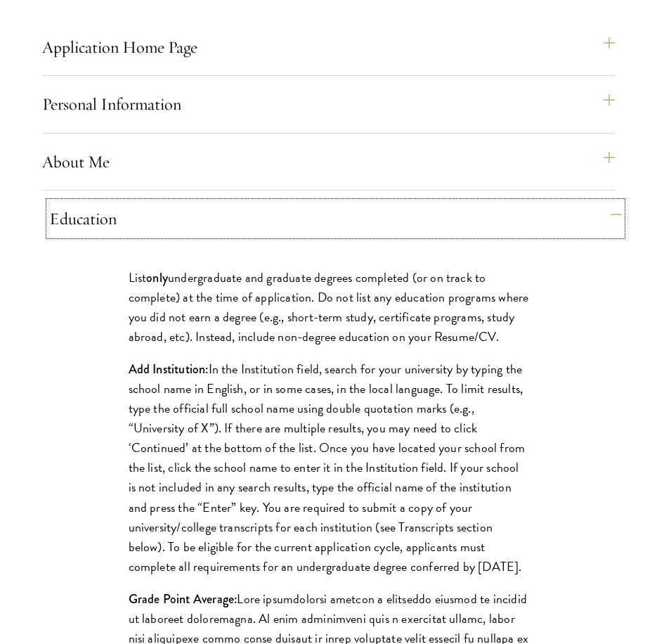
click at [239, 229] on button "Education" at bounding box center [335, 219] width 573 height 34
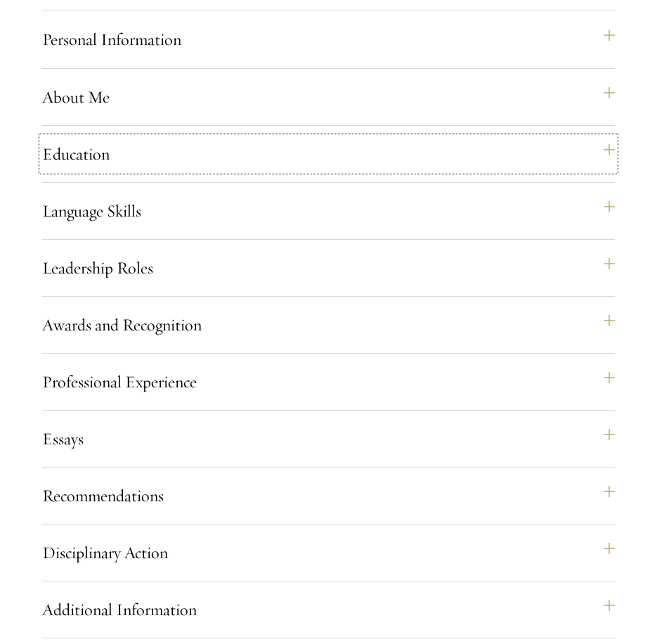
scroll to position [1124, 0]
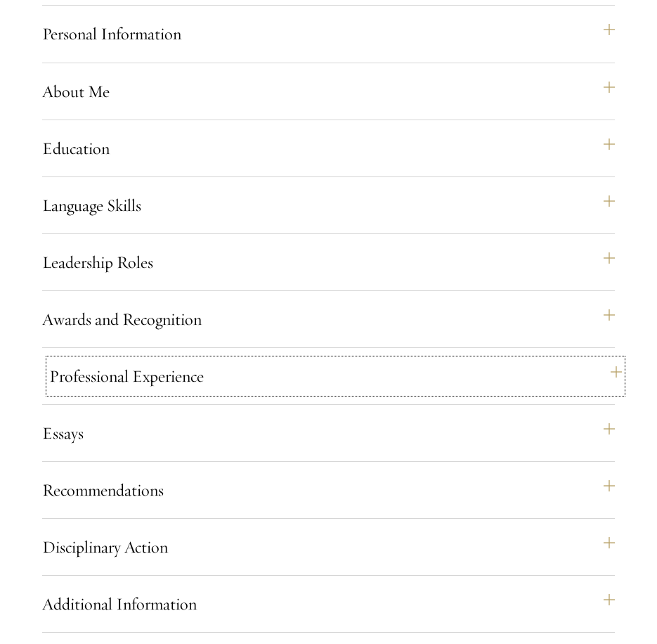
click at [419, 393] on button "Professional Experience" at bounding box center [335, 376] width 573 height 34
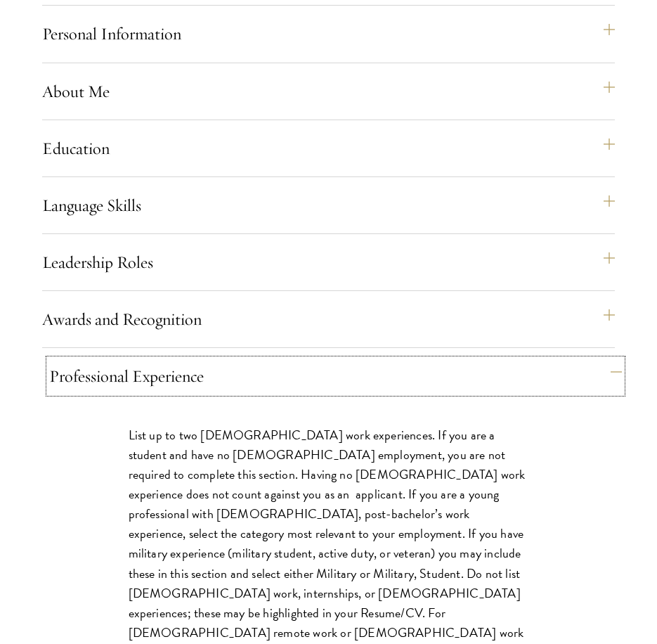
click at [428, 393] on button "Professional Experience" at bounding box center [335, 376] width 573 height 34
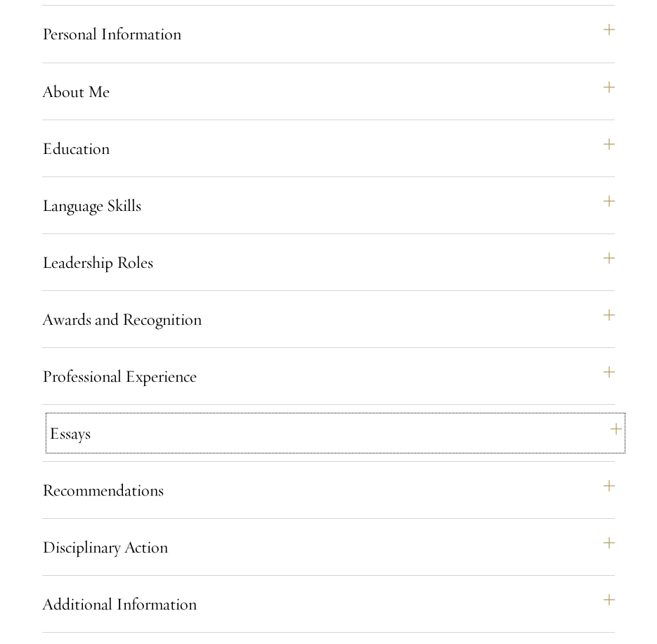
click at [399, 450] on button "Essays" at bounding box center [335, 433] width 573 height 34
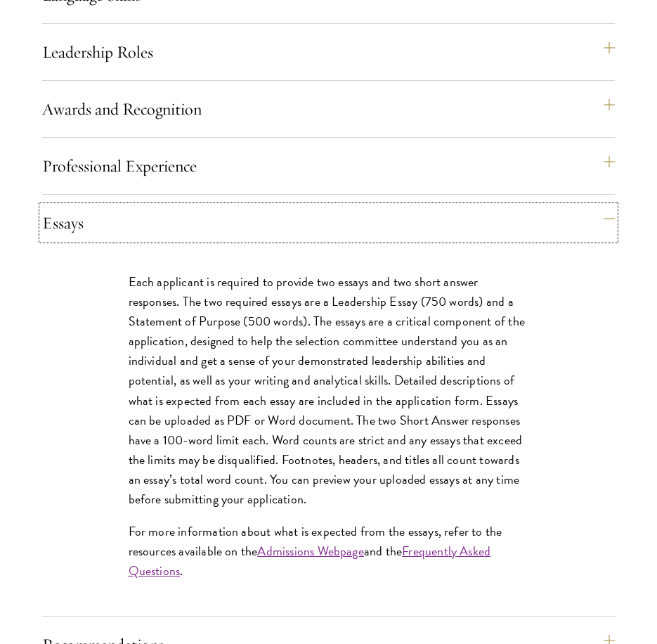
scroll to position [1335, 0]
click at [503, 236] on button "Essays" at bounding box center [335, 222] width 573 height 34
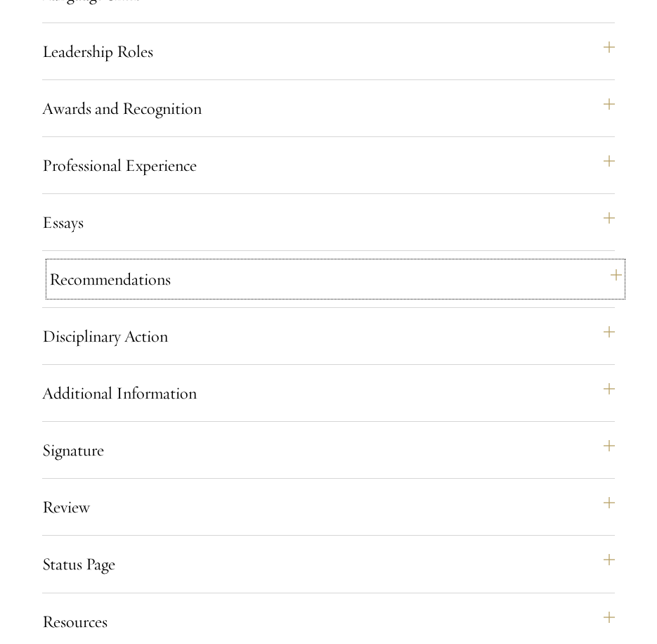
click at [471, 296] on button "Recommendations" at bounding box center [335, 279] width 573 height 34
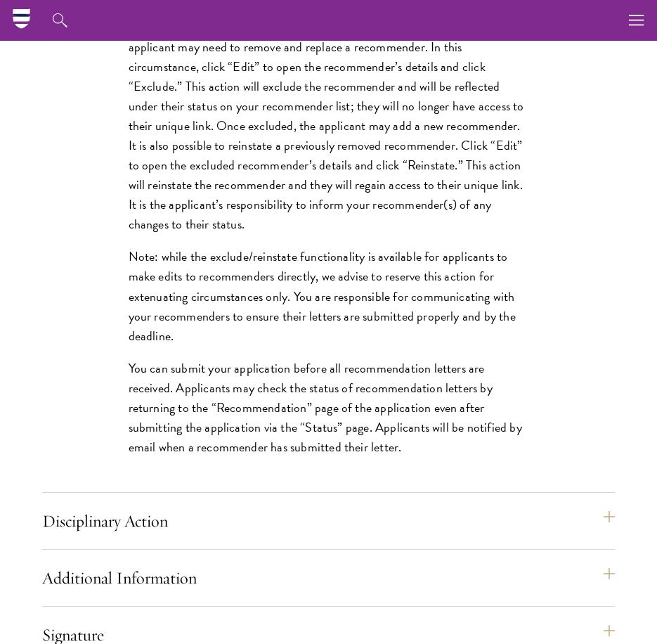
scroll to position [1897, 0]
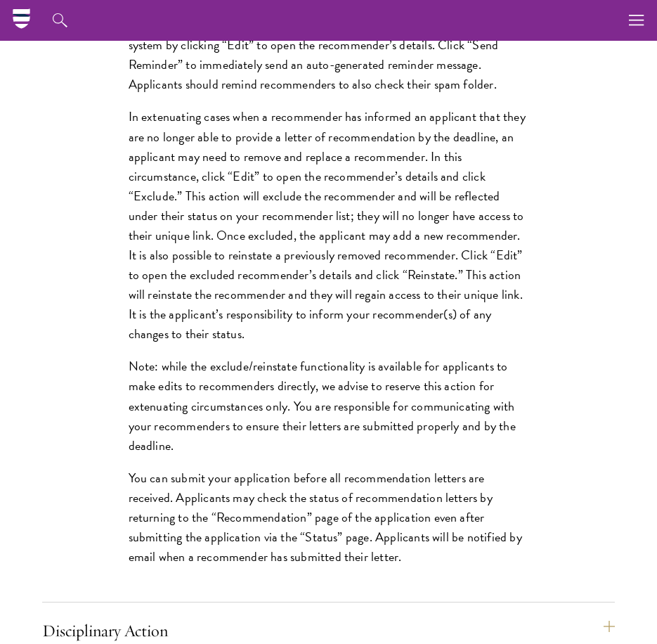
click at [351, 344] on p "In extenuating cases when a recommender has informed an applicant that they are…" at bounding box center [329, 225] width 400 height 237
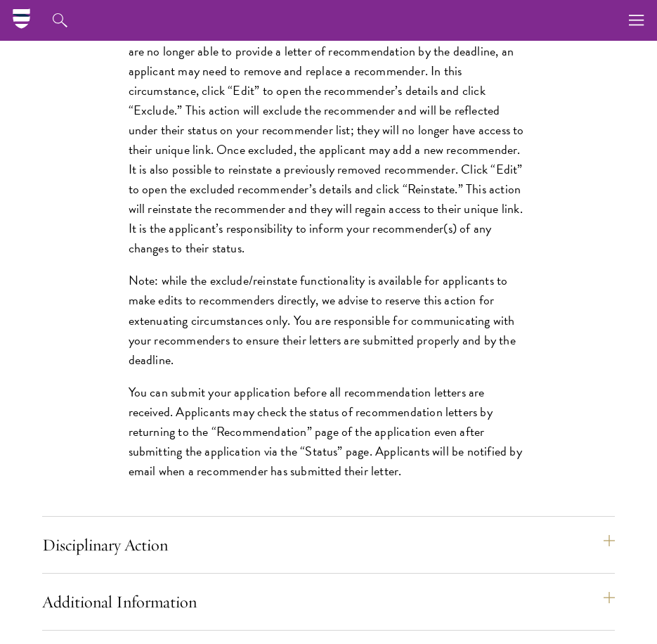
scroll to position [2248, 0]
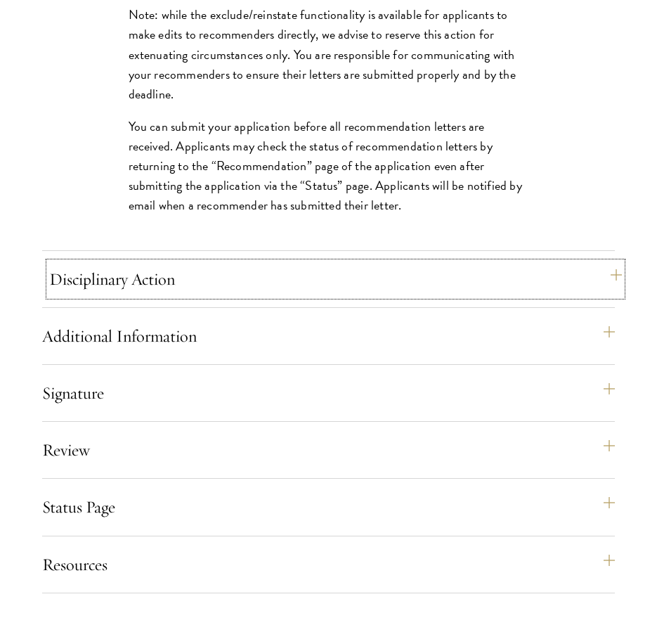
click at [332, 296] on button "Disciplinary Action" at bounding box center [335, 279] width 573 height 34
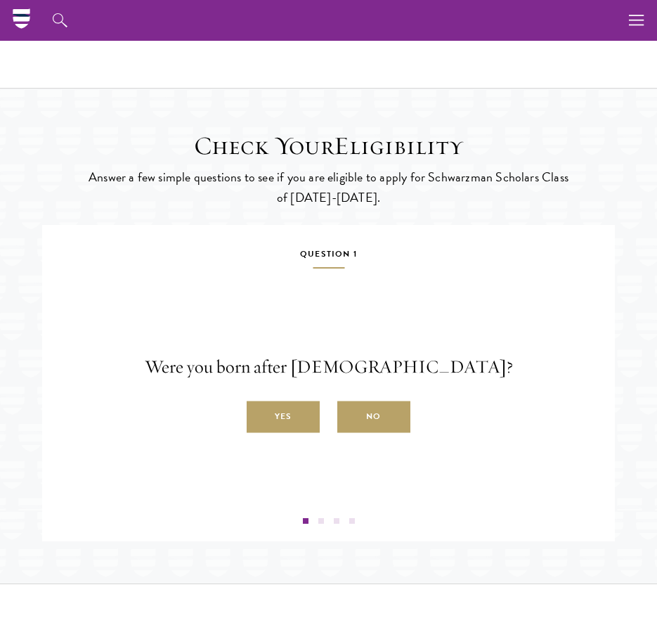
scroll to position [2037, 0]
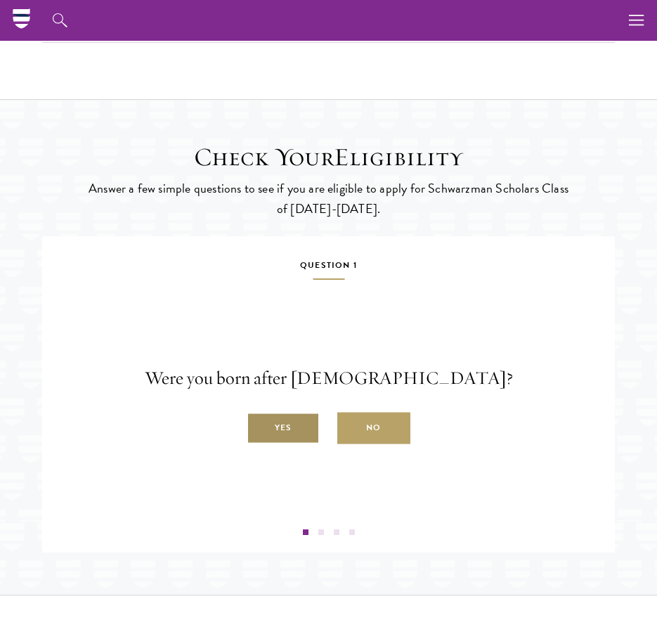
click at [301, 444] on label "Yes" at bounding box center [283, 428] width 73 height 32
click at [259, 426] on input "Yes" at bounding box center [253, 420] width 13 height 13
click at [295, 444] on label "Yes" at bounding box center [283, 428] width 73 height 32
click at [259, 426] on input "Yes" at bounding box center [253, 420] width 13 height 13
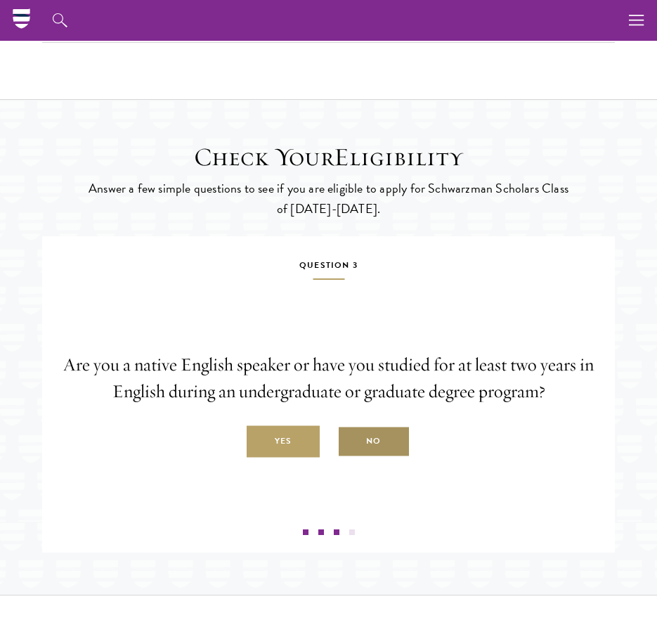
click at [361, 457] on label "No" at bounding box center [373, 442] width 73 height 32
click at [350, 440] on input "No" at bounding box center [343, 433] width 13 height 13
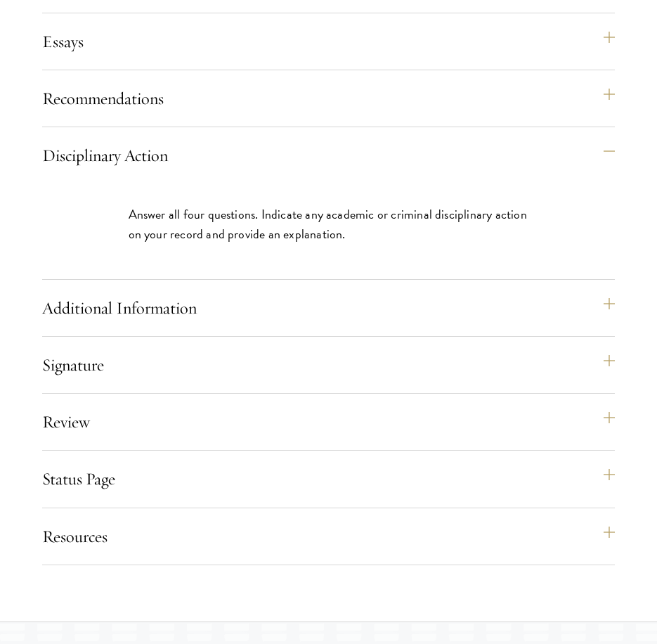
scroll to position [1546, 0]
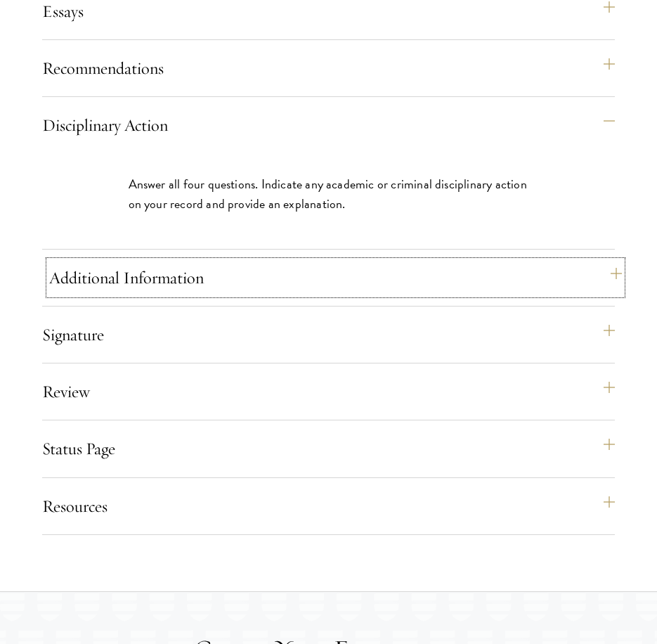
click at [391, 294] on button "Additional Information" at bounding box center [335, 278] width 573 height 34
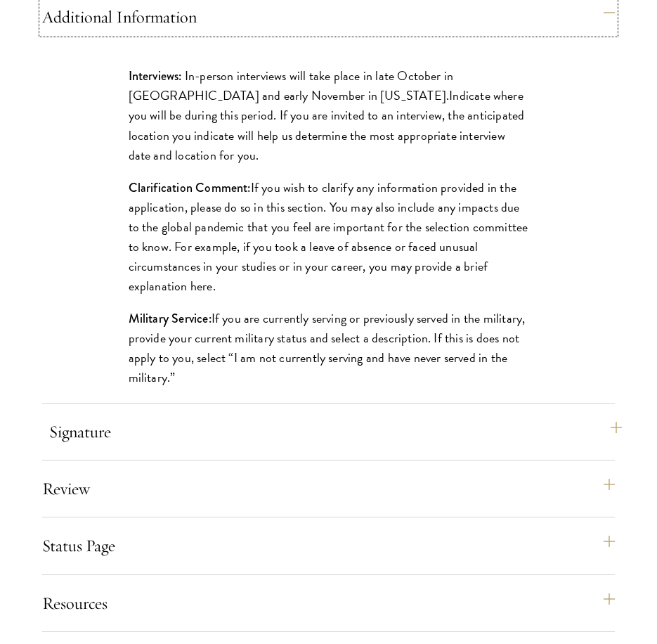
scroll to position [1756, 0]
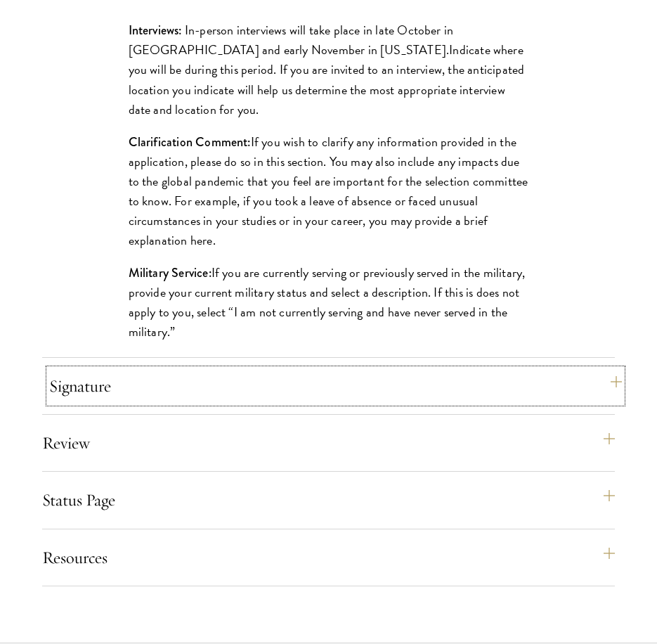
click at [270, 403] on button "Signature" at bounding box center [335, 386] width 573 height 34
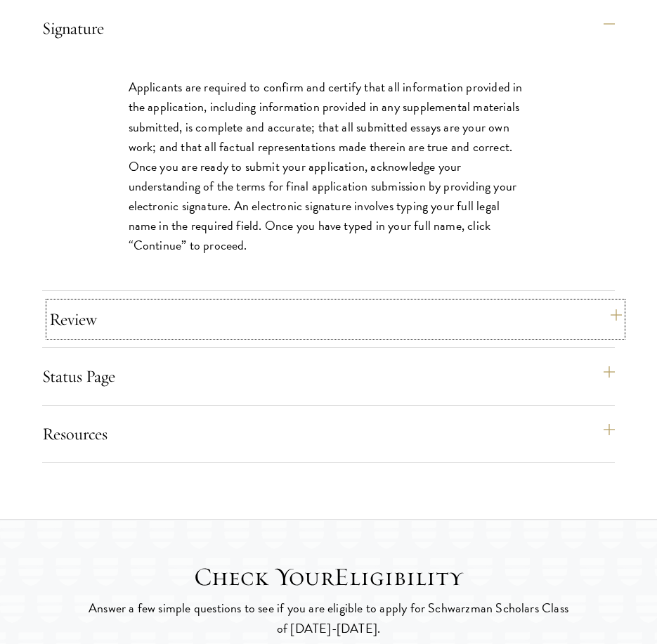
click at [285, 336] on button "Review" at bounding box center [335, 319] width 573 height 34
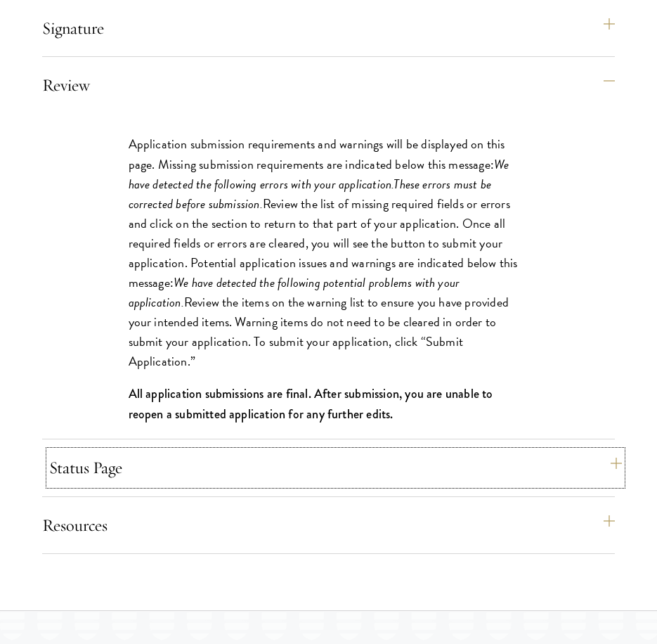
click at [292, 478] on button "Status Page" at bounding box center [335, 467] width 573 height 34
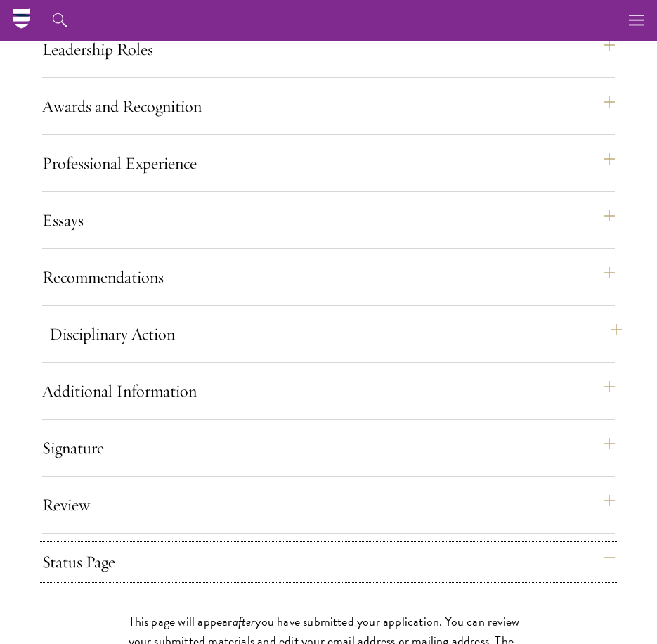
scroll to position [1124, 0]
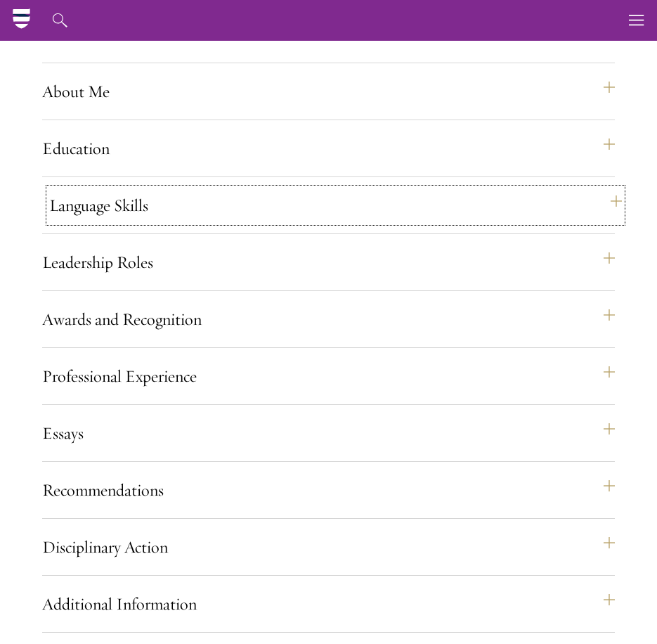
click at [275, 222] on button "Language Skills" at bounding box center [335, 205] width 573 height 34
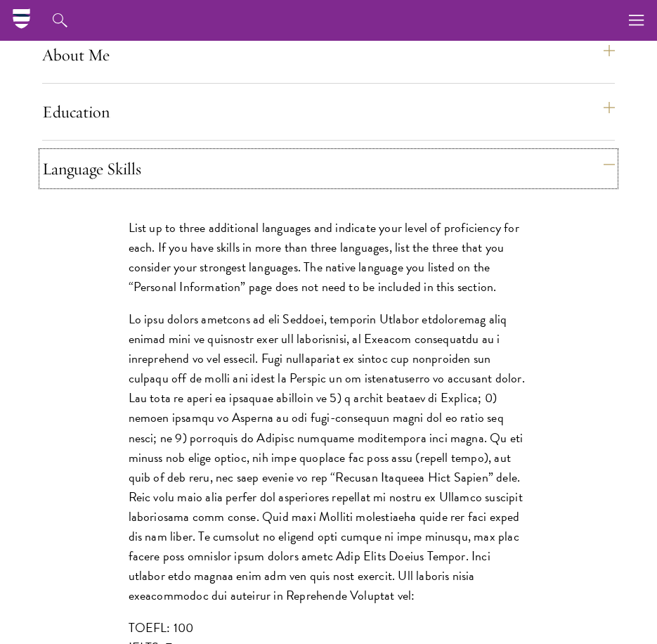
scroll to position [1335, 0]
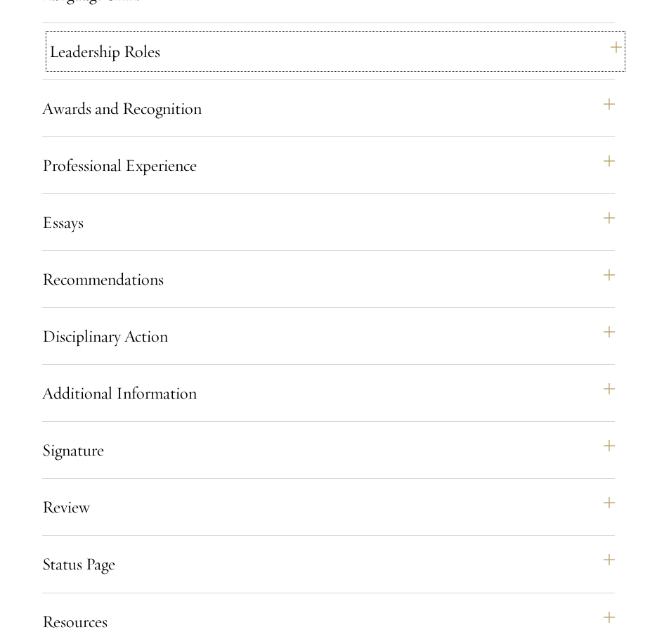
click at [279, 68] on button "Leadership Roles" at bounding box center [335, 51] width 573 height 34
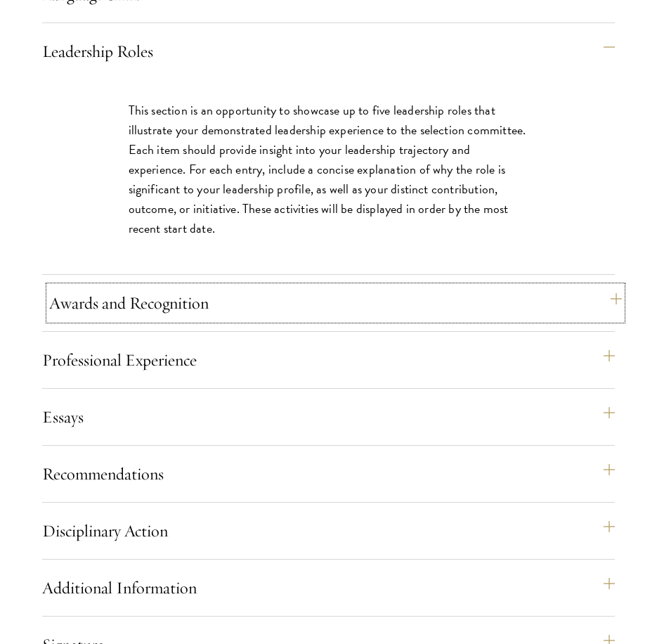
click at [365, 320] on button "Awards and Recognition" at bounding box center [335, 303] width 573 height 34
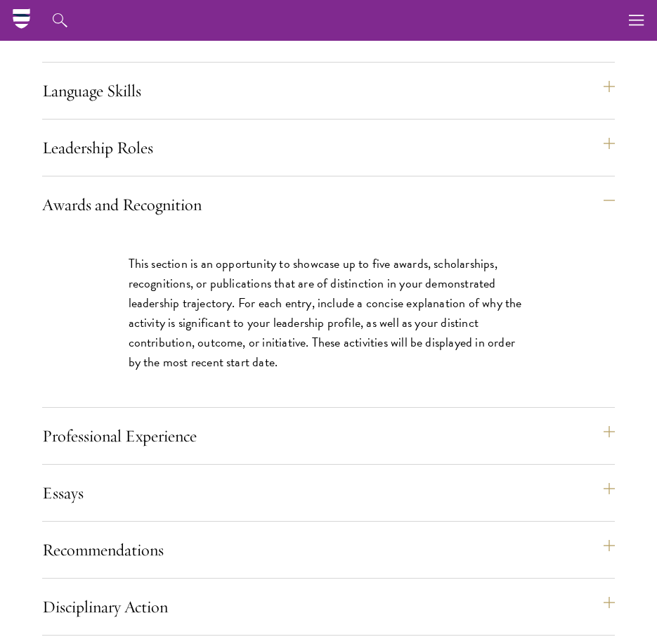
scroll to position [1194, 0]
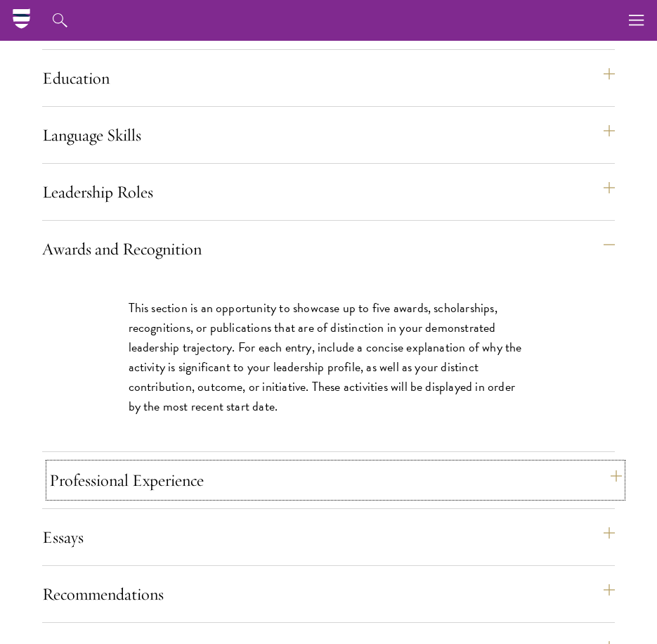
click at [322, 497] on button "Professional Experience" at bounding box center [335, 480] width 573 height 34
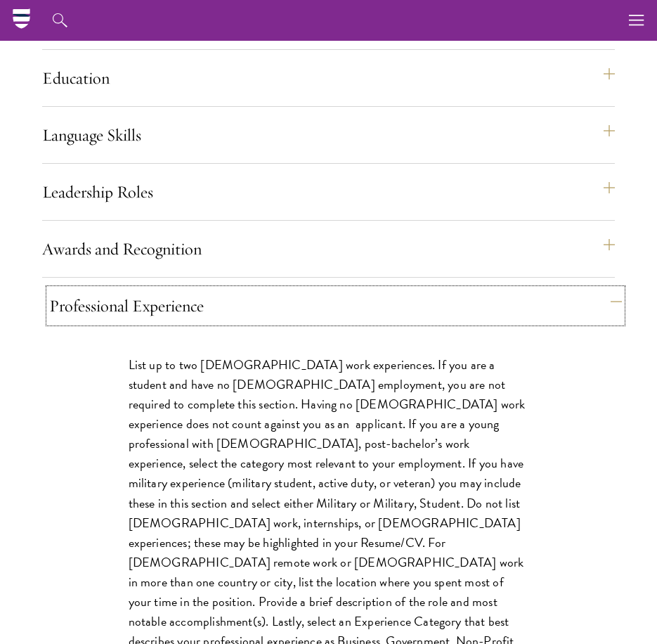
click at [290, 322] on button "Professional Experience" at bounding box center [335, 306] width 573 height 34
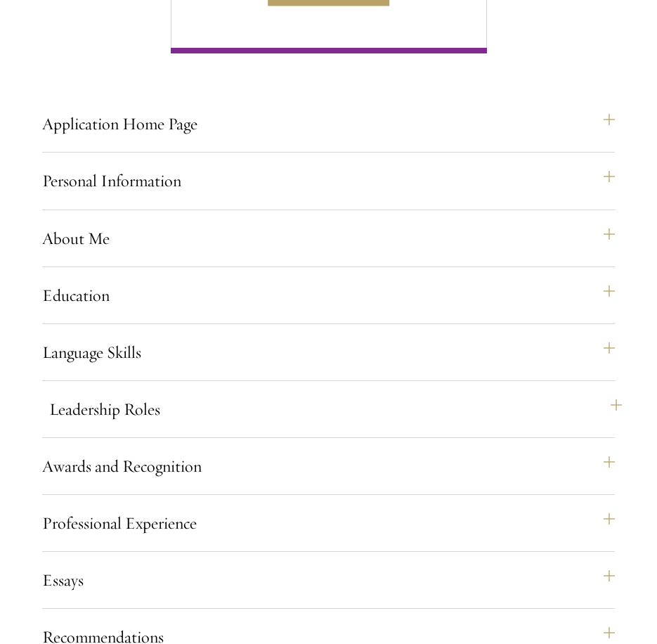
scroll to position [984, 0]
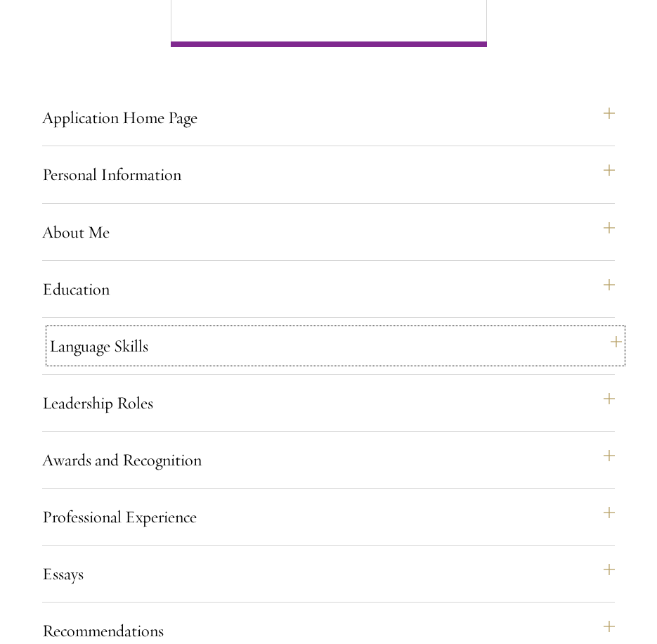
drag, startPoint x: 186, startPoint y: 378, endPoint x: 200, endPoint y: 380, distance: 14.2
click at [186, 363] on button "Language Skills" at bounding box center [335, 346] width 573 height 34
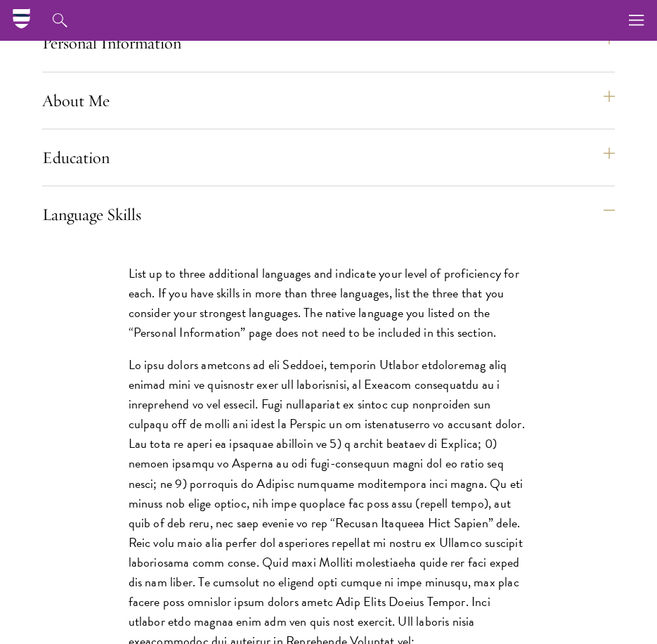
scroll to position [843, 0]
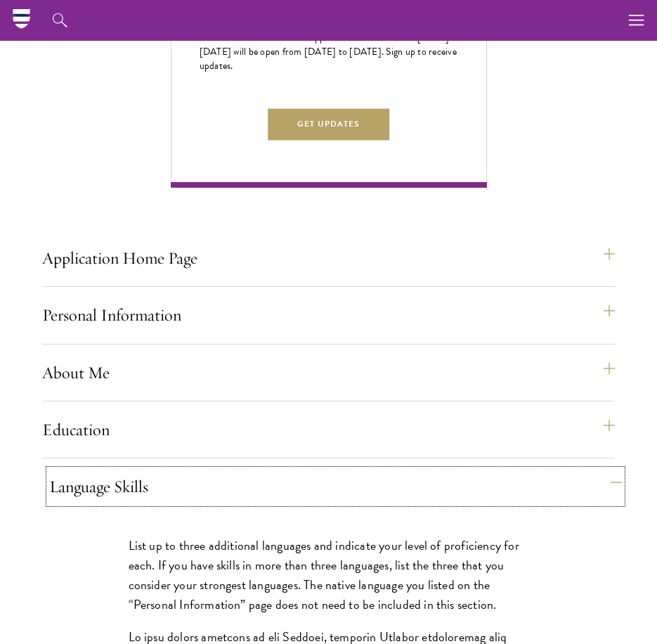
click at [219, 498] on button "Language Skills" at bounding box center [335, 486] width 573 height 34
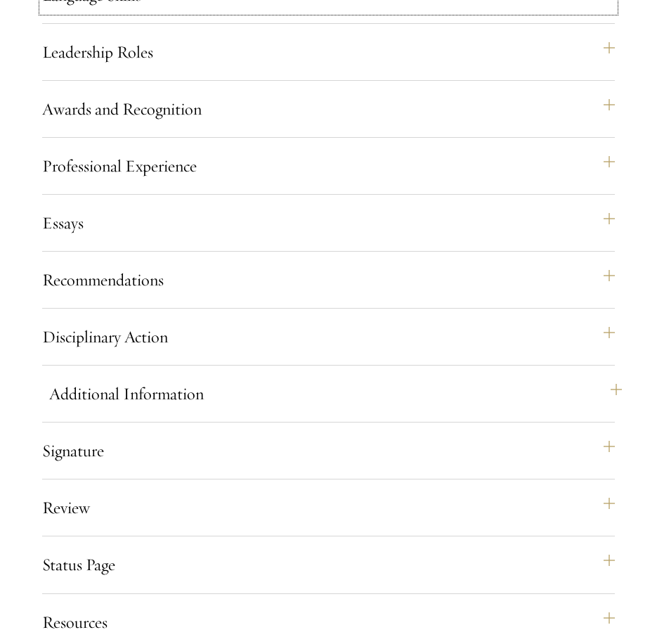
scroll to position [1335, 0]
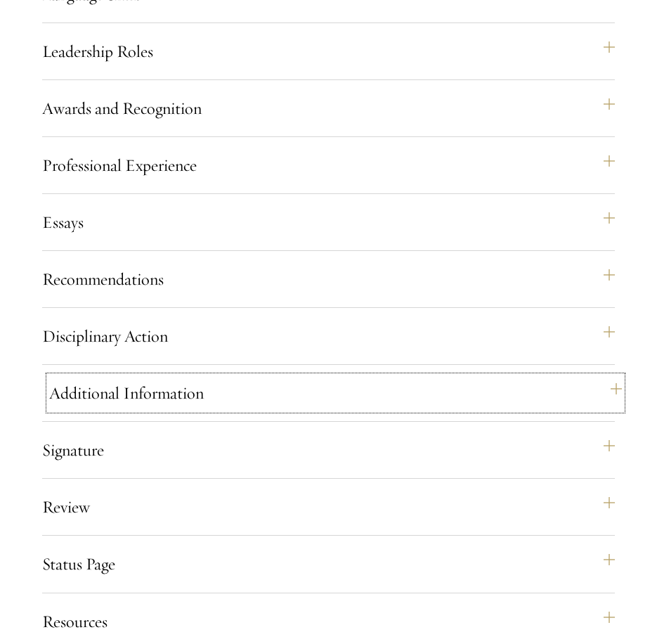
click at [323, 410] on button "Additional Information" at bounding box center [335, 393] width 573 height 34
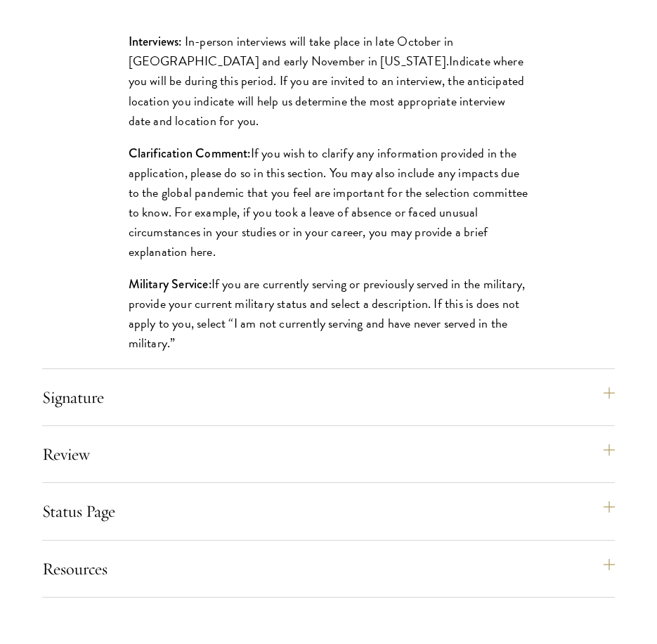
scroll to position [1756, 0]
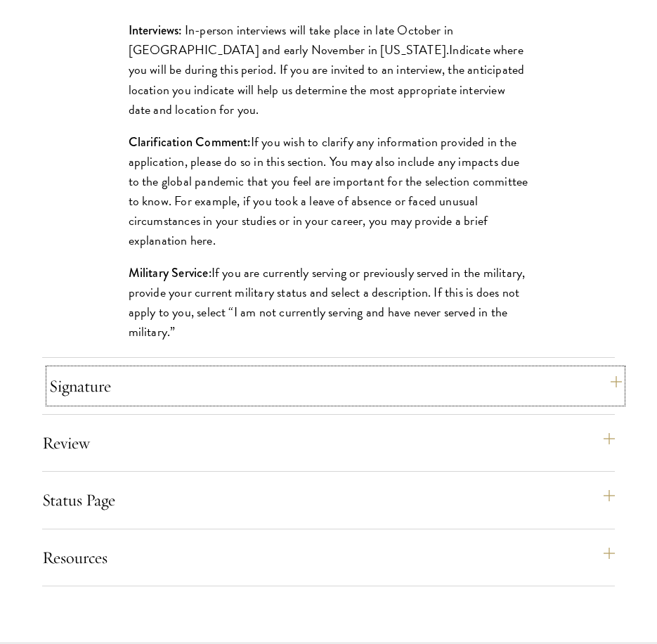
click at [593, 403] on button "Signature" at bounding box center [335, 386] width 573 height 34
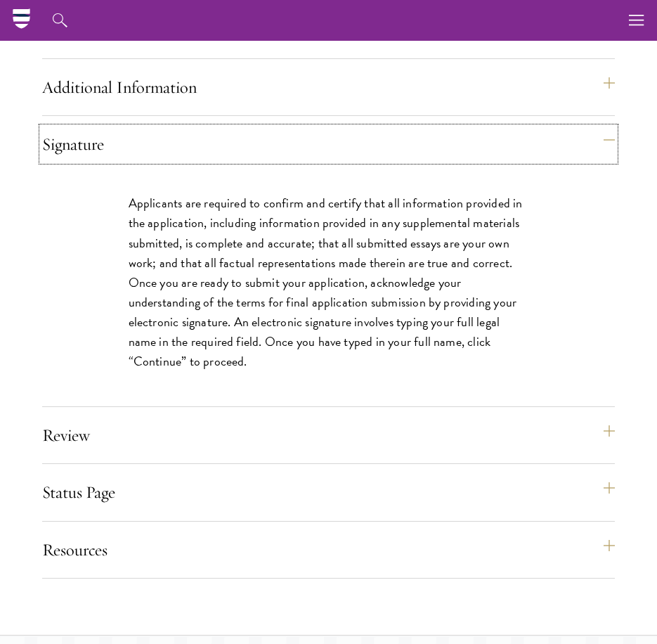
scroll to position [1616, 0]
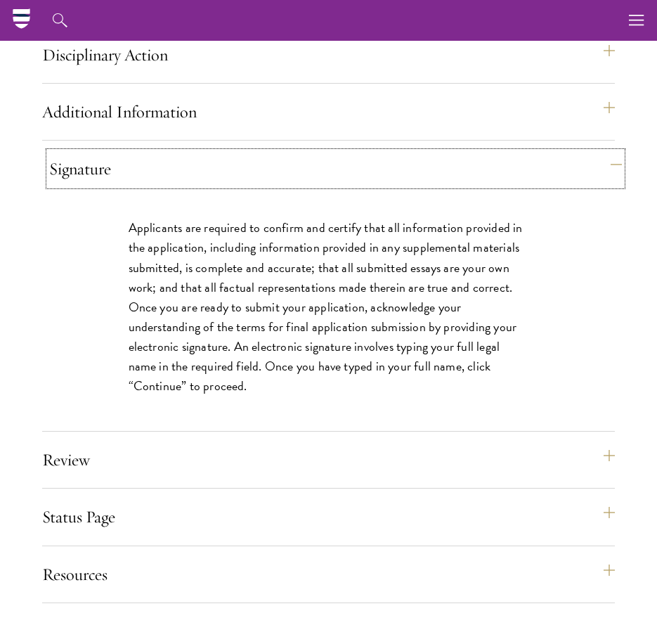
click at [535, 185] on button "Signature" at bounding box center [335, 169] width 573 height 34
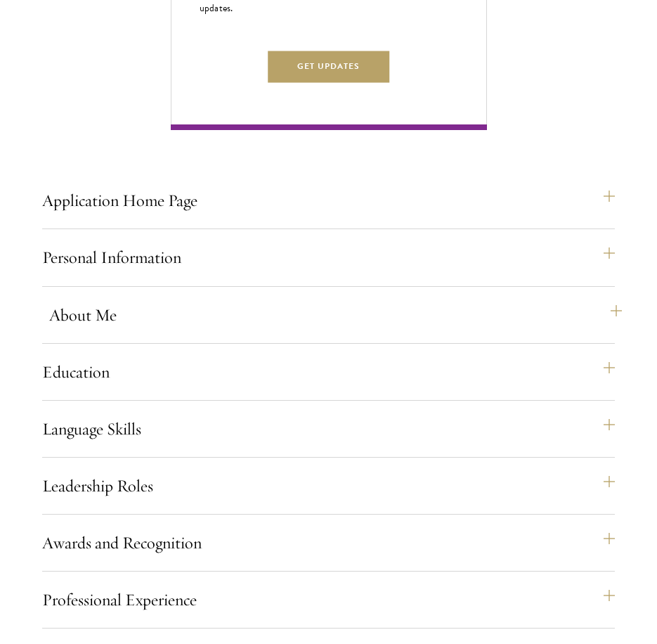
scroll to position [913, 0]
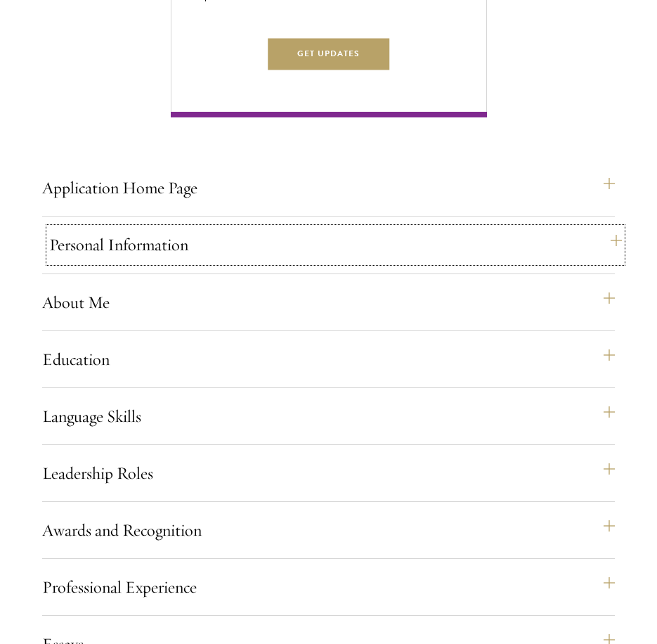
click at [351, 259] on button "Personal Information" at bounding box center [335, 245] width 573 height 34
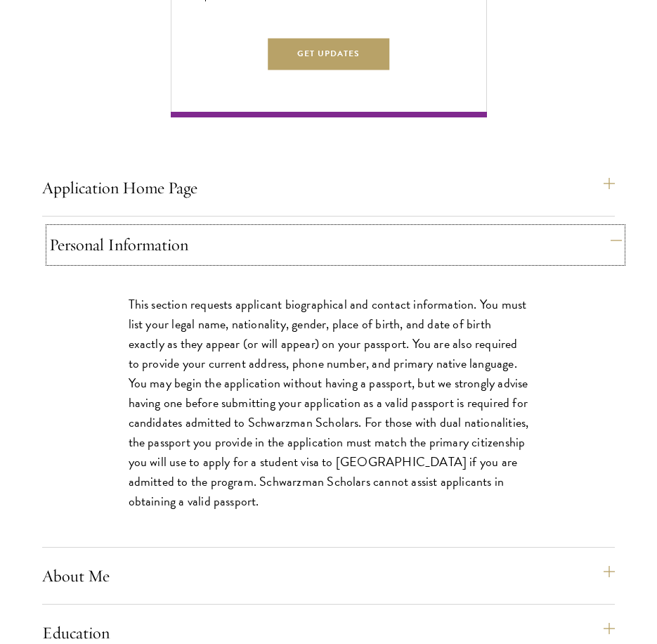
click at [351, 260] on button "Personal Information" at bounding box center [335, 245] width 573 height 34
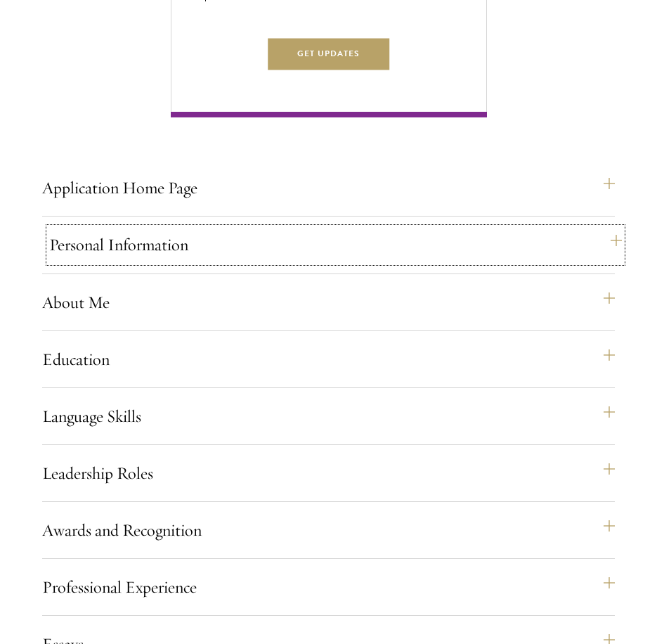
click at [323, 261] on button "Personal Information" at bounding box center [335, 245] width 573 height 34
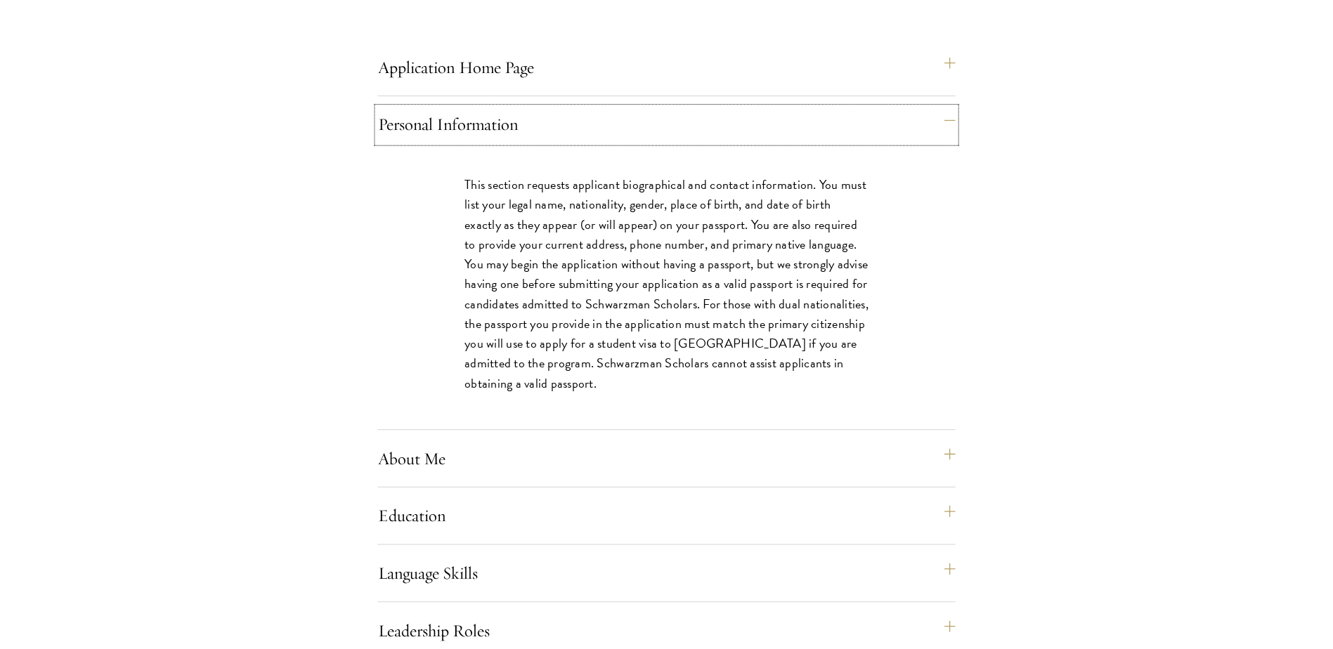
scroll to position [1124, 0]
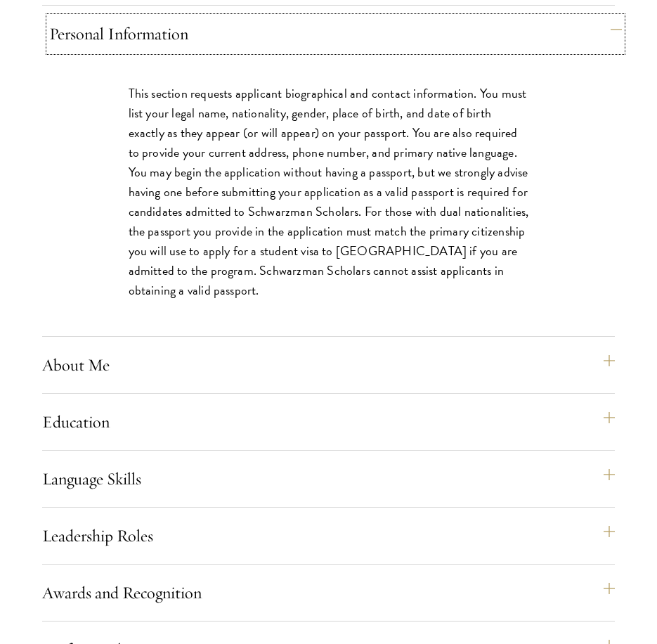
click at [523, 47] on button "Personal Information" at bounding box center [335, 34] width 573 height 34
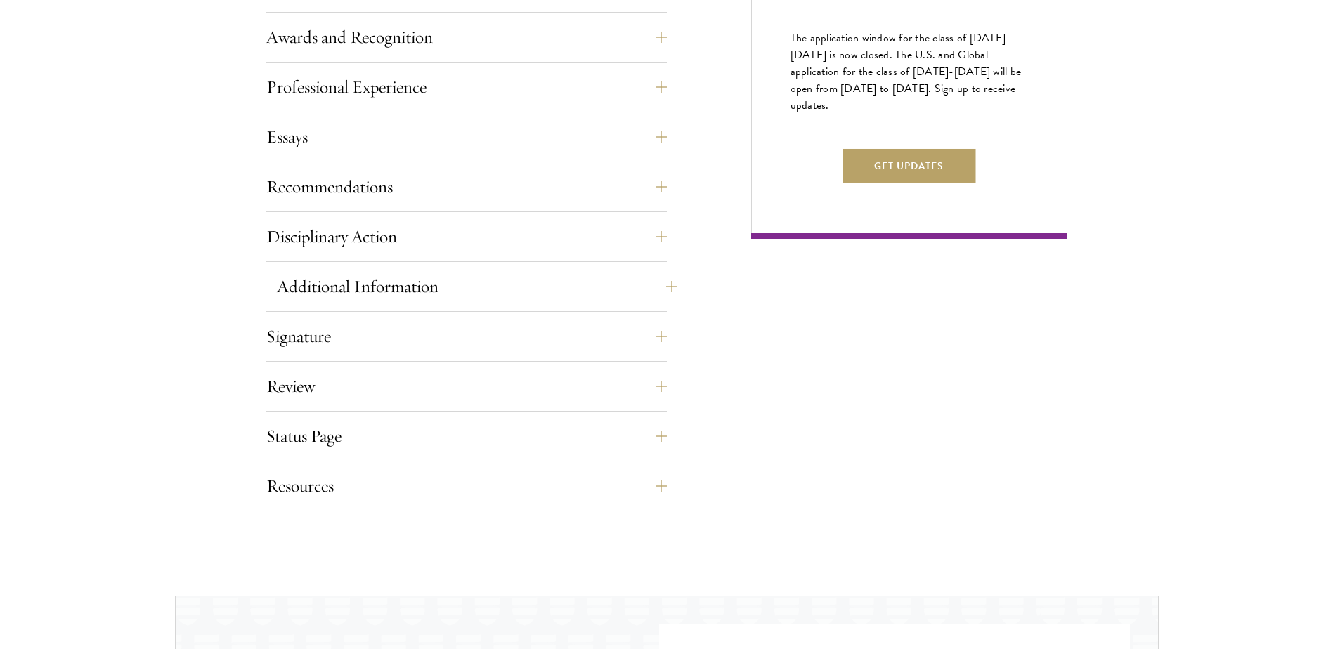
scroll to position [913, 0]
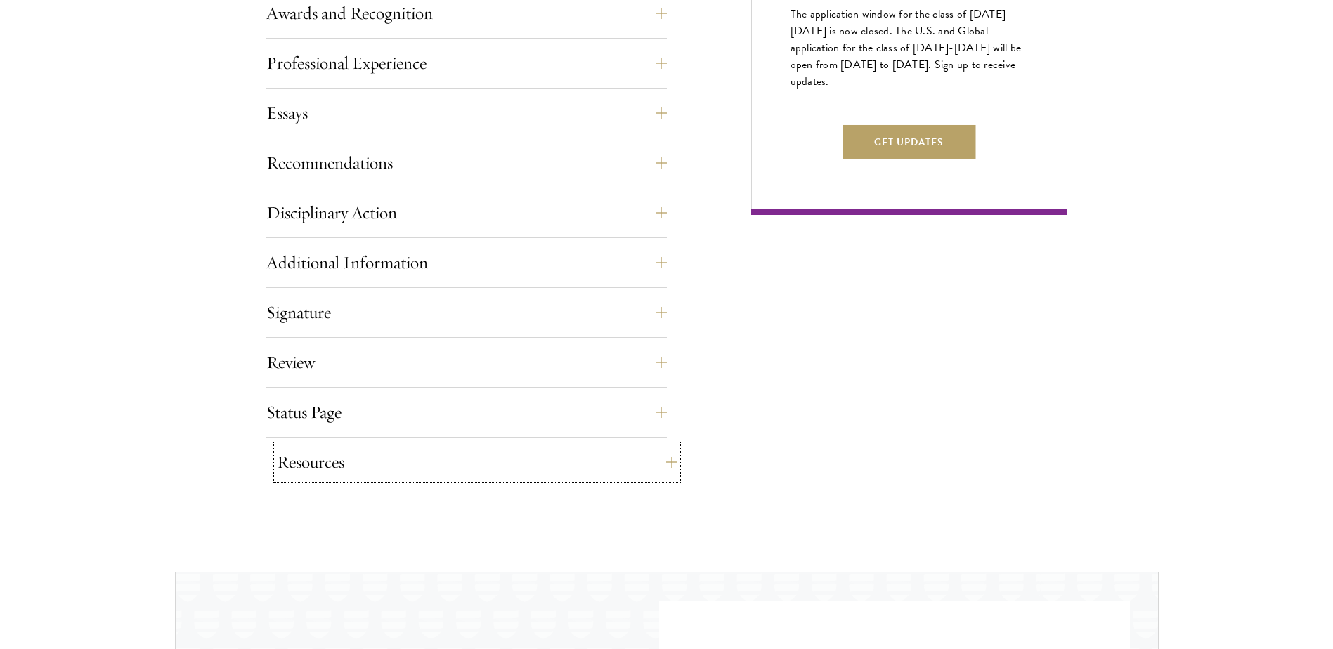
click at [665, 465] on button "Resources" at bounding box center [477, 462] width 400 height 34
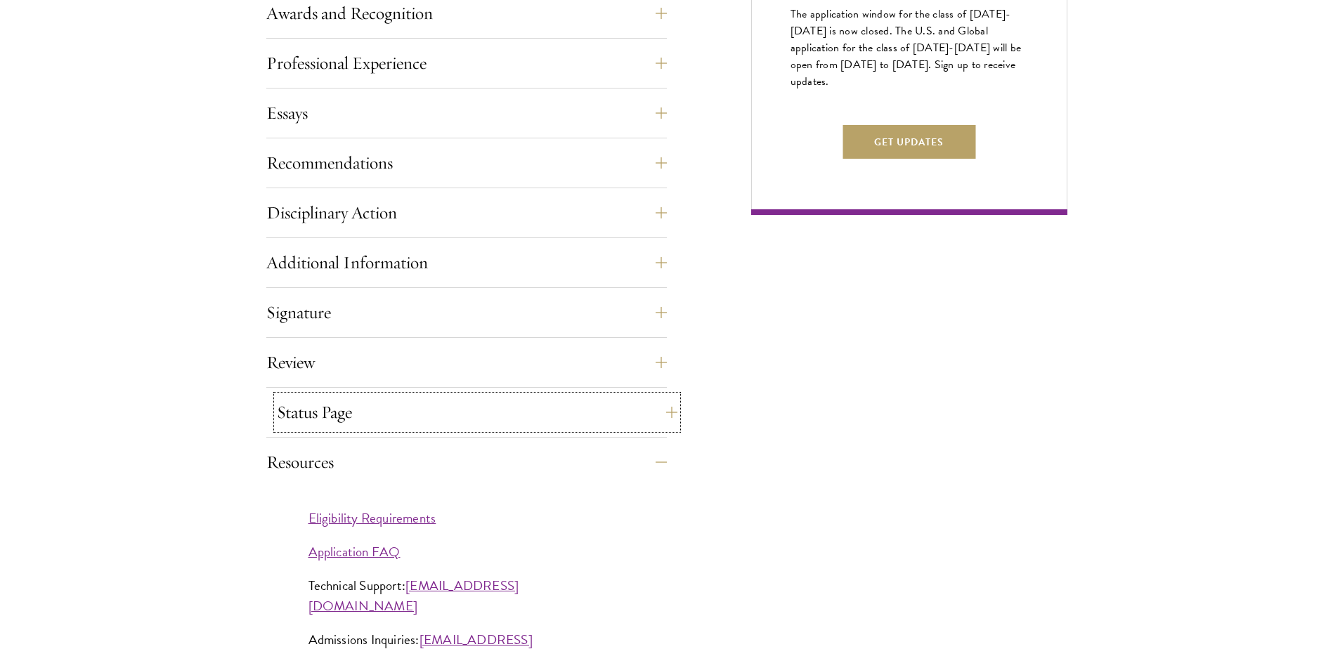
click at [646, 398] on button "Status Page" at bounding box center [477, 413] width 400 height 34
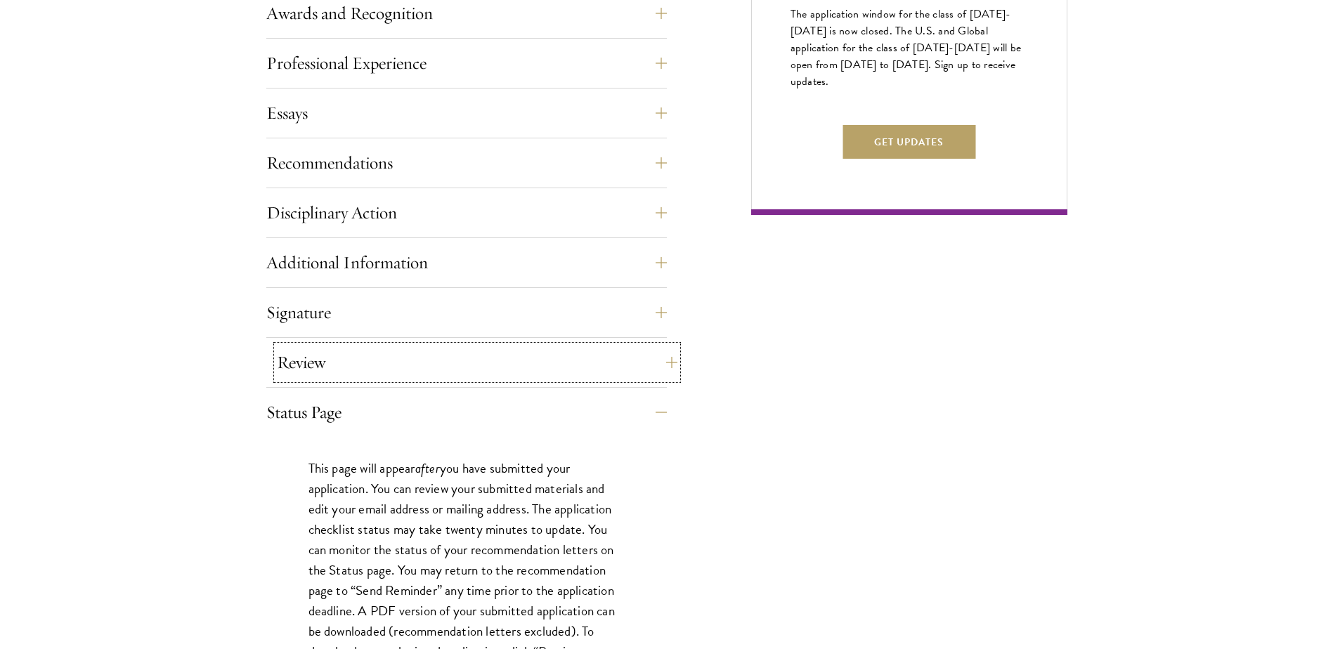
click at [634, 348] on button "Review" at bounding box center [477, 363] width 400 height 34
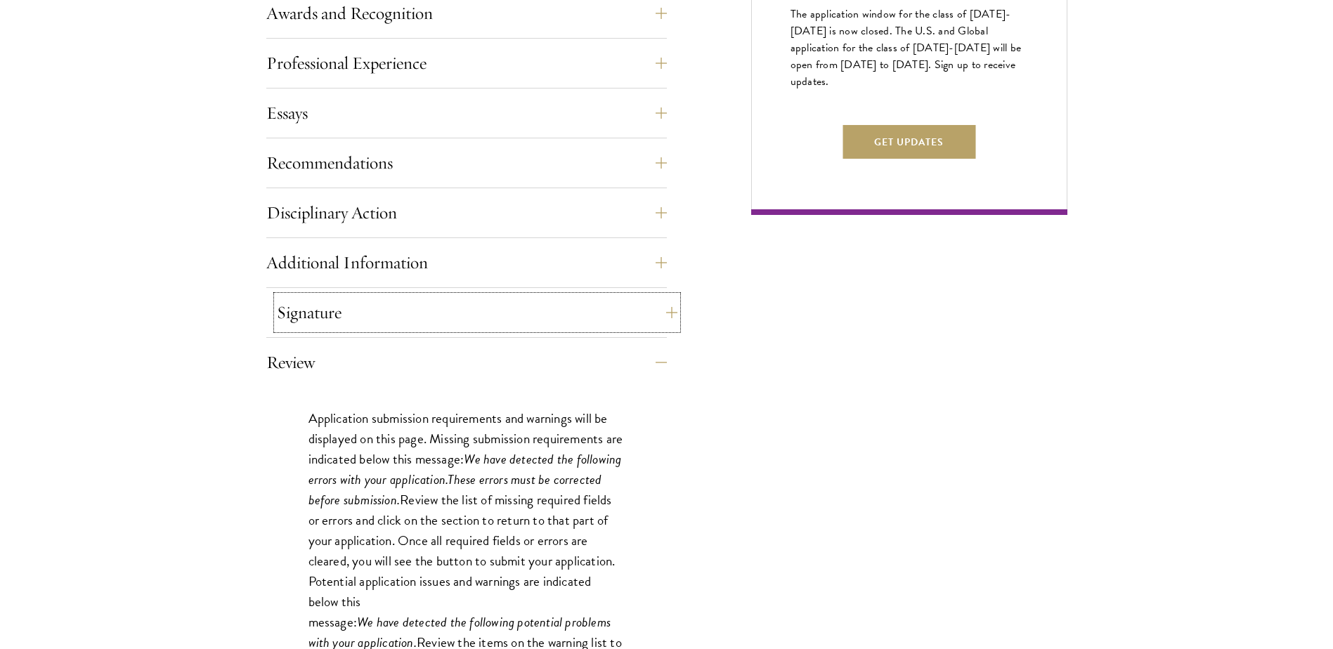
click at [654, 308] on button "Signature" at bounding box center [477, 313] width 400 height 34
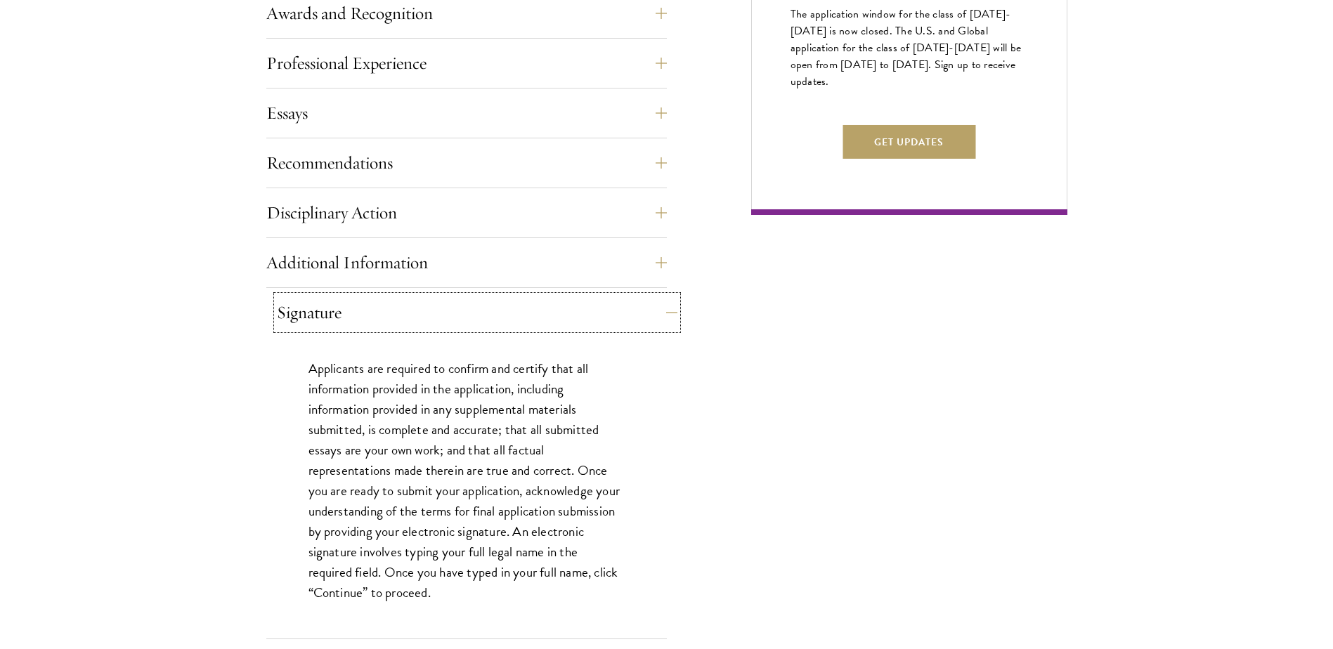
click at [647, 306] on button "Signature" at bounding box center [477, 313] width 400 height 34
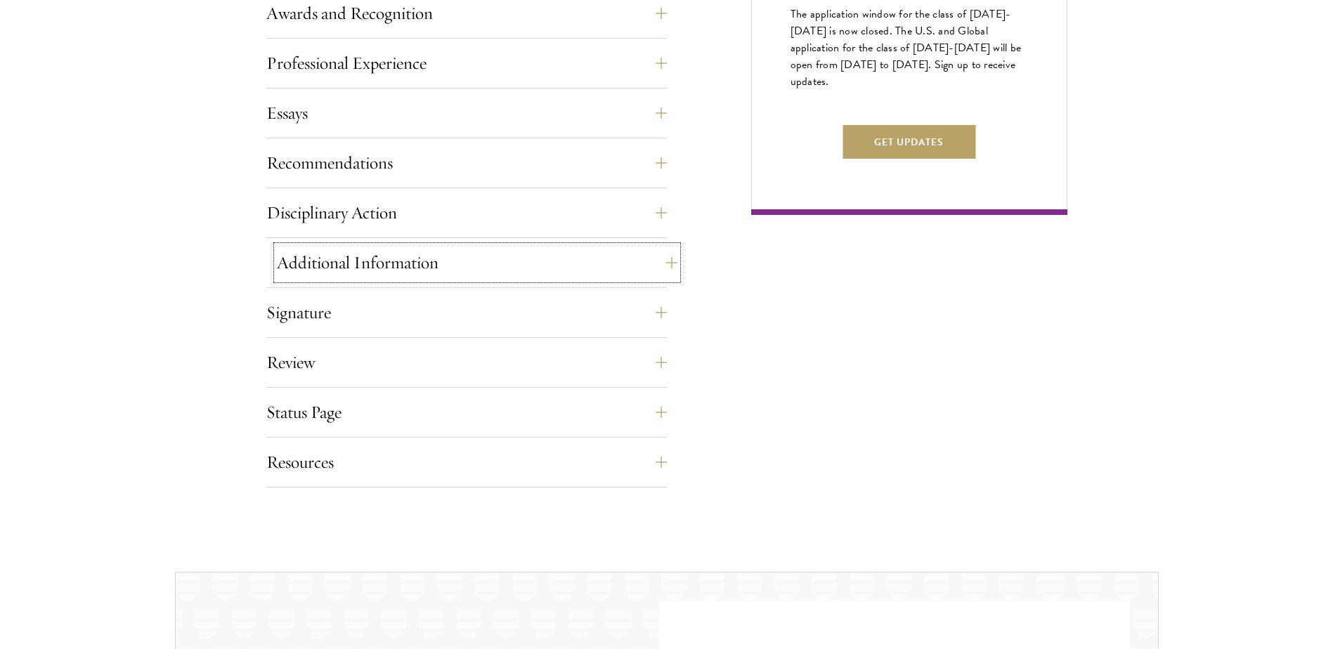
click at [654, 268] on button "Additional Information" at bounding box center [477, 263] width 400 height 34
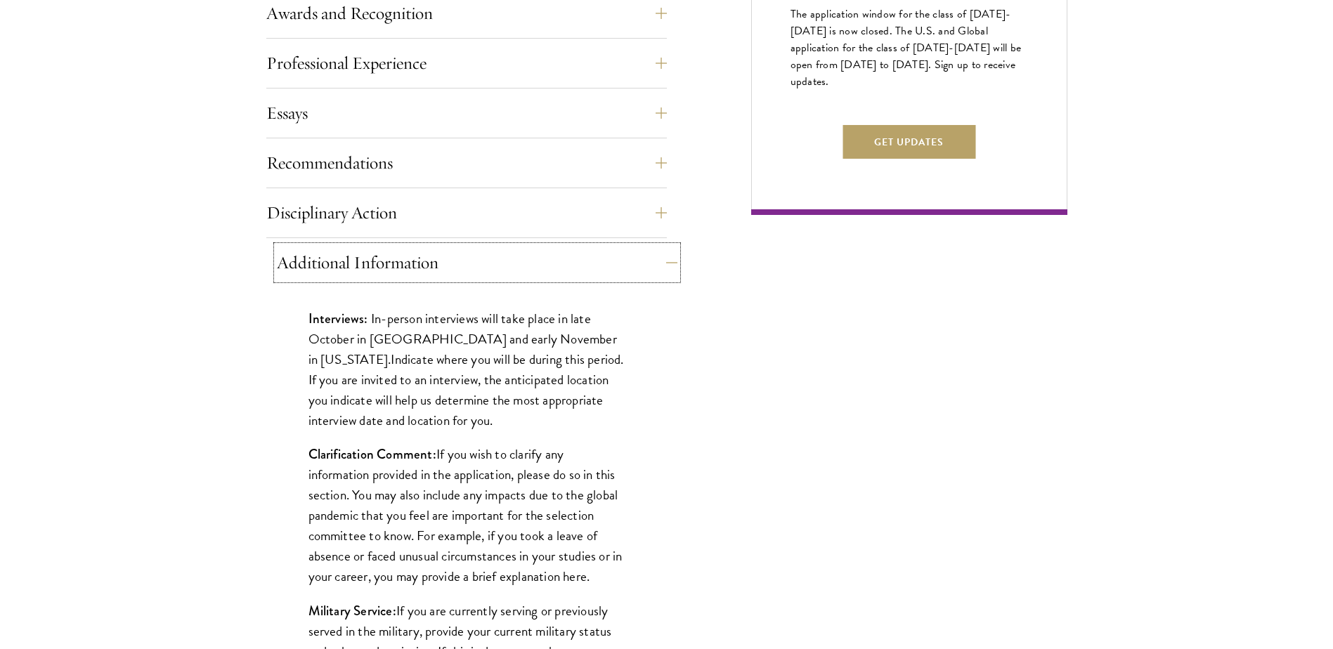
click at [644, 260] on button "Additional Information" at bounding box center [477, 263] width 400 height 34
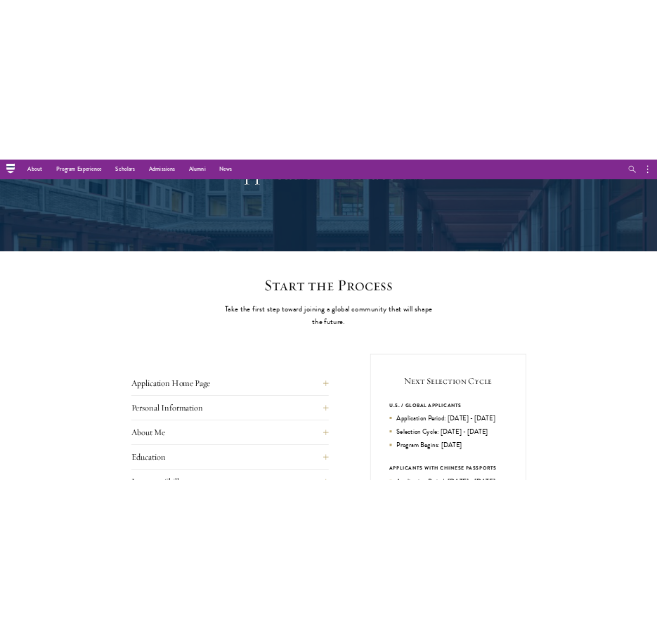
scroll to position [0, 0]
